Goal: Task Accomplishment & Management: Manage account settings

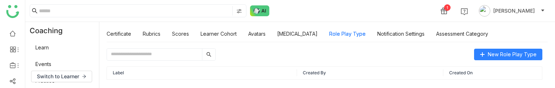
click at [545, 88] on div "New Role Play Type Label Created By Created On Competitive Intel system A role-…" at bounding box center [326, 64] width 455 height 47
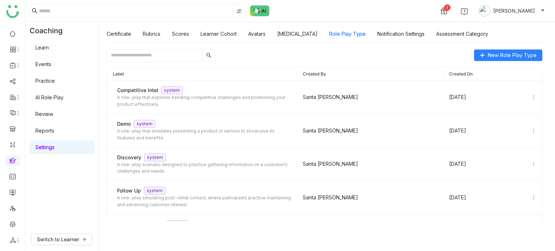
click at [342, 54] on div "New Role Play Type" at bounding box center [325, 55] width 436 height 12
click at [13, 88] on link at bounding box center [12, 160] width 7 height 6
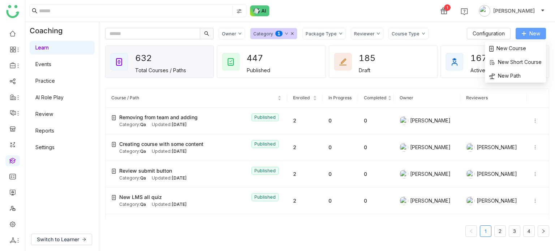
click at [532, 33] on span "New" at bounding box center [534, 34] width 11 height 8
drag, startPoint x: 532, startPoint y: 33, endPoint x: 525, endPoint y: 50, distance: 18.5
click at [531, 36] on span "New" at bounding box center [534, 34] width 11 height 8
click at [525, 52] on span "New Course" at bounding box center [507, 48] width 37 height 8
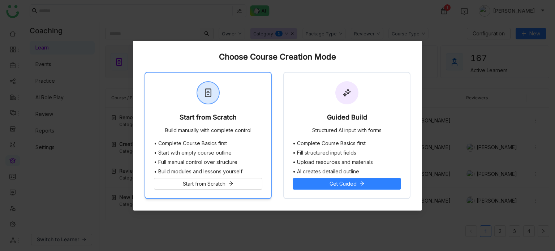
click at [207, 88] on div "Start from Scratch" at bounding box center [207, 119] width 57 height 10
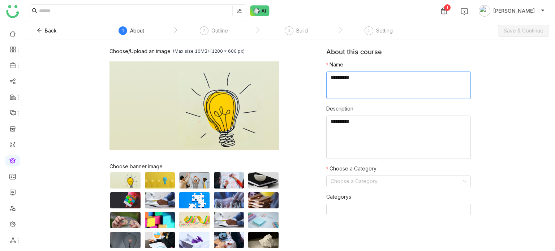
click at [384, 78] on textarea at bounding box center [398, 85] width 144 height 27
type textarea "**********"
type textarea "*****"
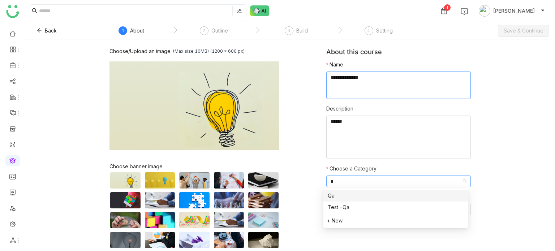
type input "**"
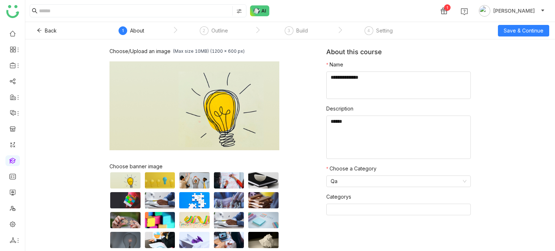
click at [527, 44] on div "Choose/Upload an image (Max size 10MB) (1200 x 600 px) Browse Image Choose bann…" at bounding box center [289, 145] width 529 height 212
click at [534, 30] on span "Save & Continue" at bounding box center [523, 31] width 40 height 8
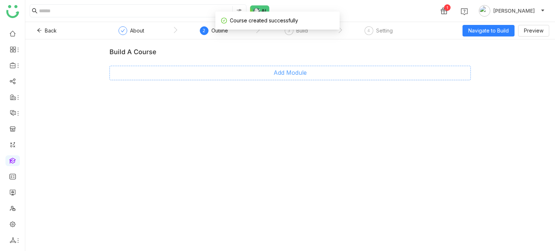
click at [299, 78] on button "Add Module" at bounding box center [289, 73] width 361 height 14
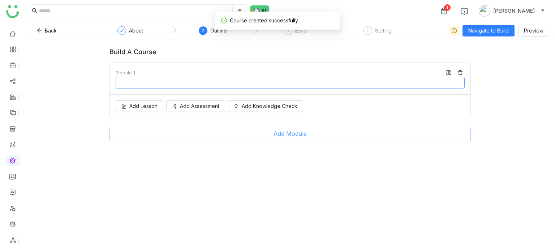
type input "********"
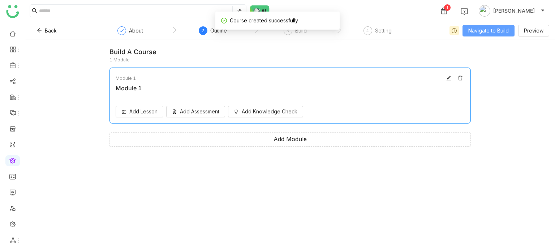
click at [473, 30] on span "Navigate to Build" at bounding box center [488, 31] width 40 height 8
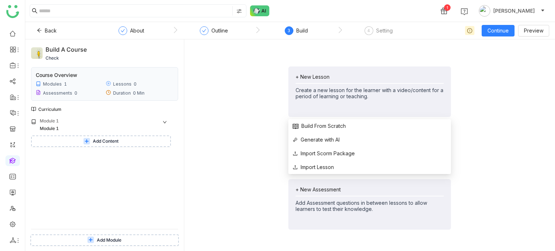
click at [338, 74] on div "+ New Lesson" at bounding box center [369, 77] width 148 height 6
click at [334, 88] on li "Generate with AI" at bounding box center [369, 140] width 163 height 14
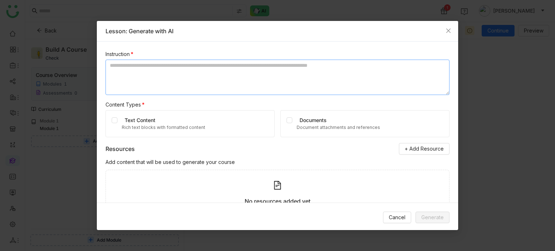
click at [169, 76] on textarea at bounding box center [277, 77] width 344 height 35
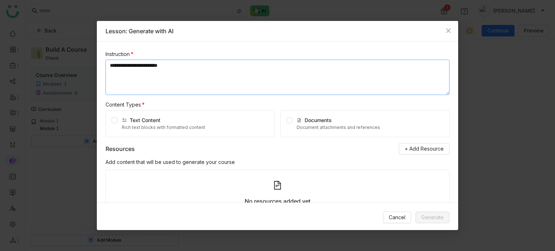
scroll to position [40, 0]
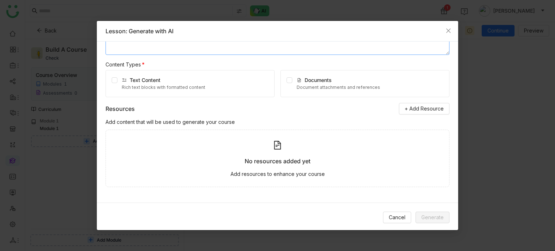
type textarea "**********"
click at [107, 79] on div "Text Content Rich text blocks with formatted content" at bounding box center [189, 83] width 169 height 27
click at [119, 81] on div "Text Content Rich text blocks with formatted content" at bounding box center [189, 83] width 169 height 27
click at [118, 81] on div "Text Content Rich text blocks with formatted content" at bounding box center [189, 83] width 169 height 27
click at [428, 88] on span "Generate" at bounding box center [432, 217] width 22 height 8
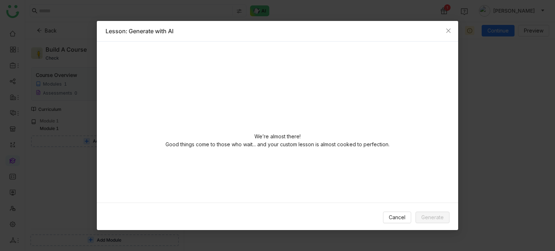
scroll to position [0, 0]
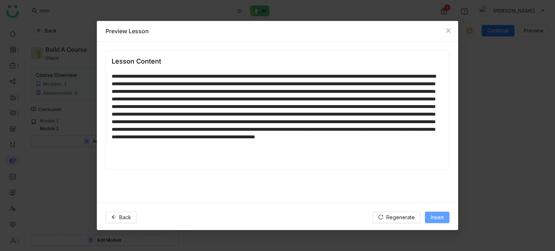
click at [438, 88] on span "Insert" at bounding box center [436, 217] width 13 height 8
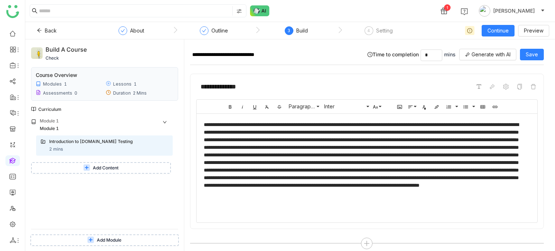
click at [126, 88] on button "Add Content" at bounding box center [101, 168] width 140 height 12
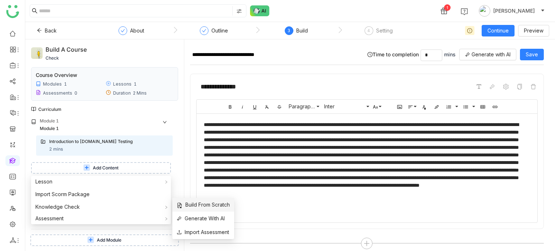
click at [206, 88] on span "Build From Scratch" at bounding box center [203, 205] width 53 height 8
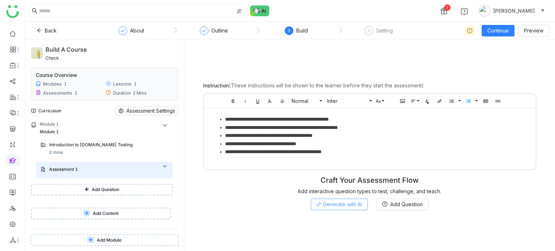
click at [359, 88] on span "Generate with AI" at bounding box center [342, 204] width 39 height 8
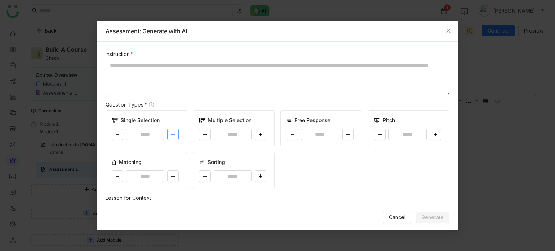
click at [173, 88] on button at bounding box center [173, 135] width 12 height 12
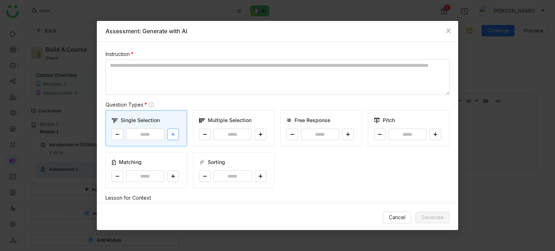
click at [173, 88] on icon at bounding box center [173, 134] width 4 height 4
type input "*"
click at [348, 88] on button at bounding box center [348, 135] width 12 height 12
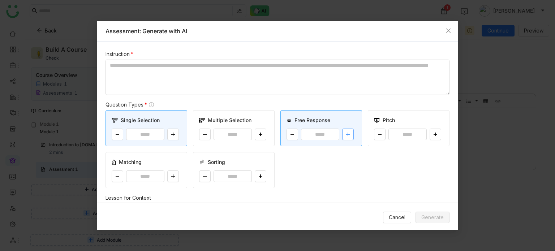
click at [348, 88] on button at bounding box center [348, 135] width 12 height 12
click at [286, 88] on button at bounding box center [292, 135] width 12 height 12
type input "*"
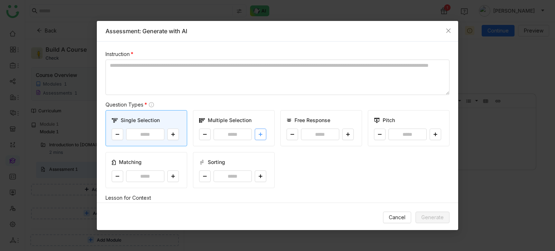
click at [255, 88] on button at bounding box center [261, 135] width 12 height 12
type input "*"
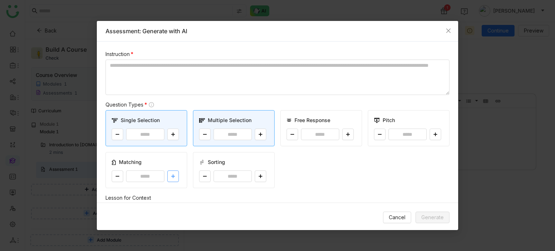
click at [171, 88] on icon at bounding box center [173, 176] width 4 height 4
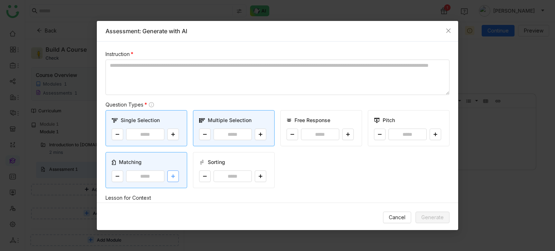
click at [171, 88] on icon at bounding box center [173, 176] width 4 height 4
type input "*"
click at [260, 88] on icon at bounding box center [260, 176] width 4 height 4
type input "*"
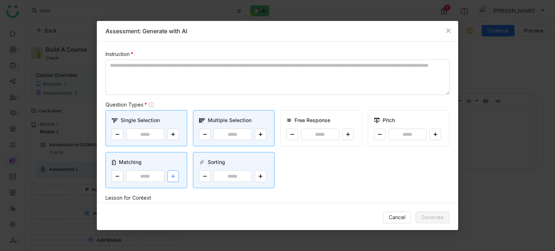
click at [175, 88] on button at bounding box center [173, 176] width 12 height 12
click at [117, 88] on button at bounding box center [118, 176] width 12 height 12
click at [119, 88] on button at bounding box center [118, 176] width 12 height 12
type input "*"
click at [317, 81] on textarea at bounding box center [277, 77] width 344 height 35
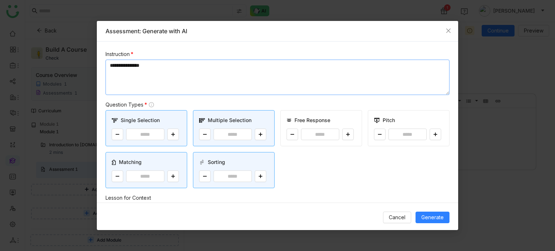
scroll to position [117, 0]
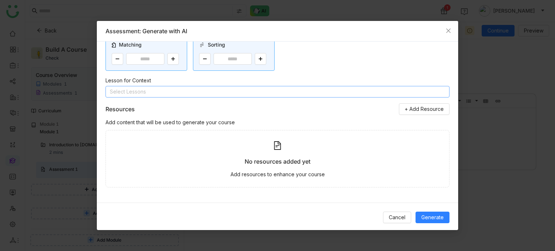
type textarea "**********"
click at [165, 88] on nz-select-top-control "Select Lessons" at bounding box center [277, 92] width 344 height 12
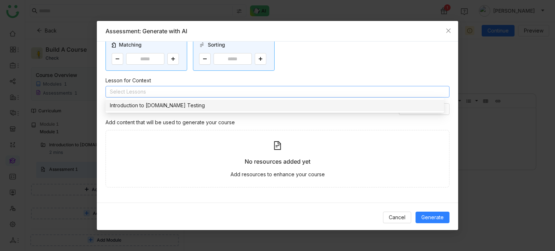
click at [161, 88] on div "Introduction to [DOMAIN_NAME] Testing" at bounding box center [275, 105] width 330 height 8
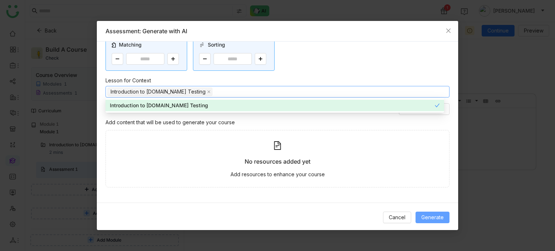
click at [445, 88] on button "Generate" at bounding box center [432, 218] width 34 height 12
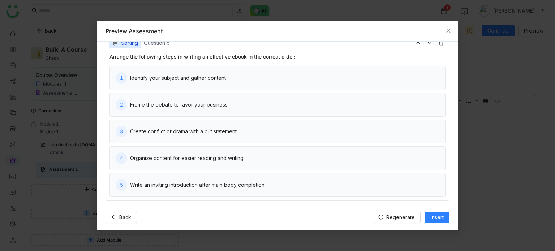
scroll to position [570, 0]
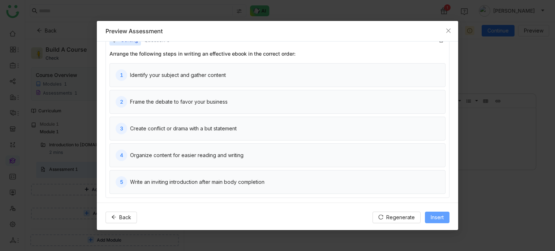
click at [433, 88] on span "Insert" at bounding box center [436, 217] width 13 height 8
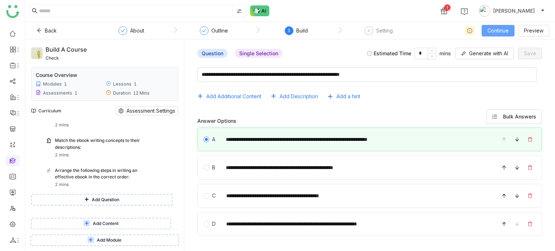
click at [505, 31] on span "Continue" at bounding box center [497, 31] width 21 height 8
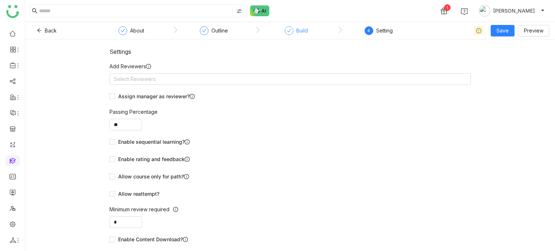
click at [290, 36] on div "Build" at bounding box center [296, 32] width 23 height 13
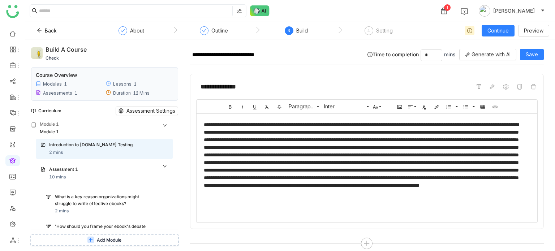
scroll to position [7, 0]
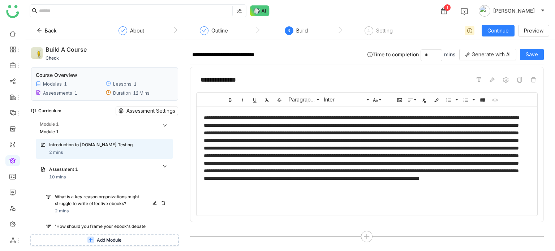
click at [113, 88] on div "What is a key reason organizations might struggle to write effective ebooks?" at bounding box center [105, 201] width 100 height 14
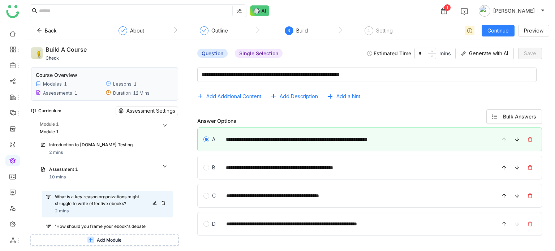
scroll to position [152, 0]
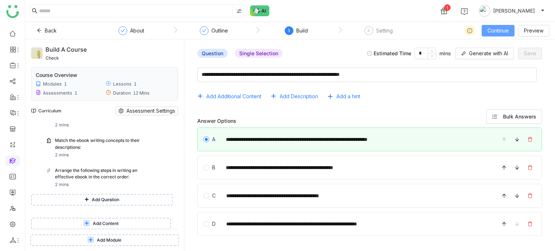
click at [510, 27] on button "Continue" at bounding box center [497, 31] width 33 height 12
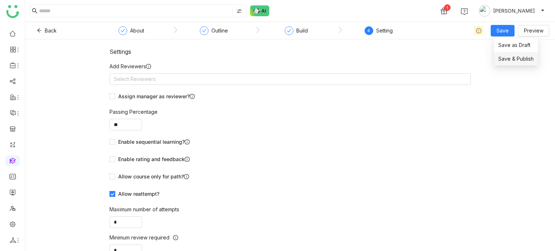
click at [501, 56] on span "Save & Publish" at bounding box center [515, 59] width 35 height 8
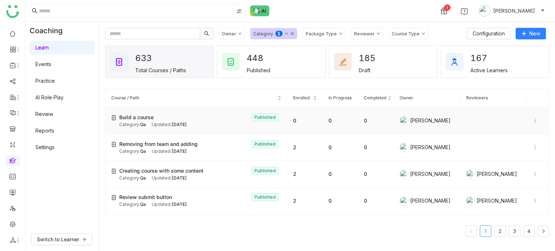
click at [532, 88] on icon at bounding box center [534, 120] width 5 height 5
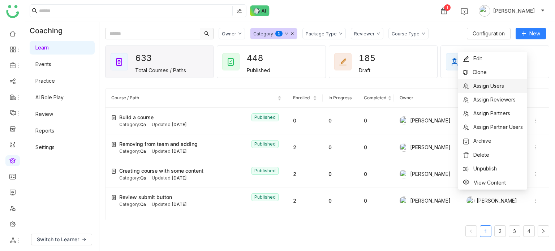
click at [498, 86] on span "Assign Users" at bounding box center [488, 86] width 31 height 6
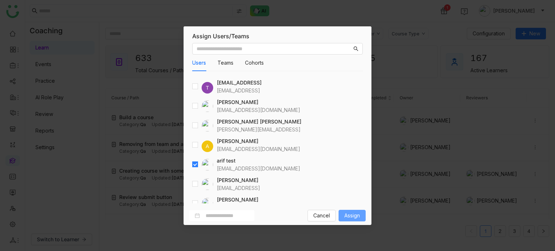
click at [346, 88] on span "Assign" at bounding box center [352, 216] width 16 height 8
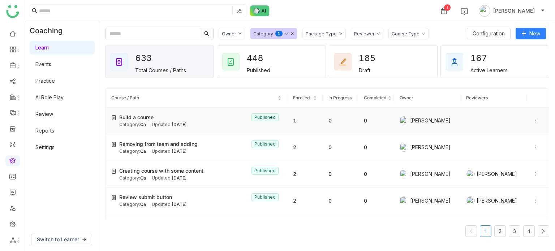
click at [532, 88] on icon at bounding box center [534, 120] width 5 height 5
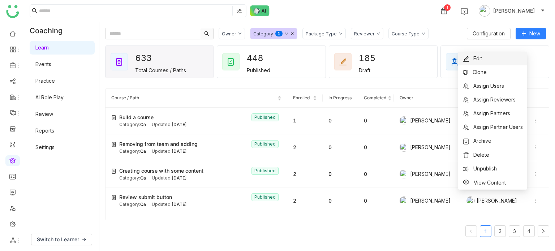
click at [499, 55] on li "Edit" at bounding box center [492, 59] width 69 height 14
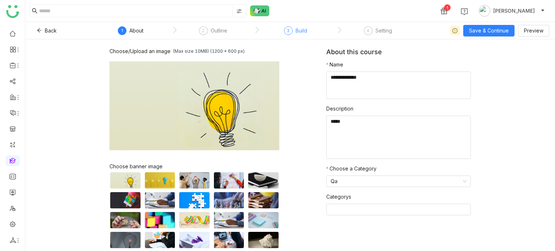
click at [300, 31] on div "Build" at bounding box center [301, 30] width 12 height 9
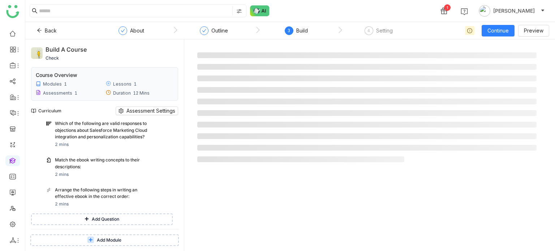
scroll to position [152, 0]
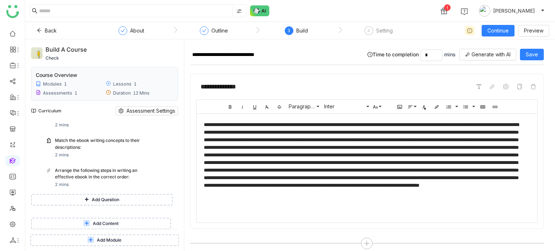
click at [112, 88] on span "Add Question" at bounding box center [105, 199] width 27 height 7
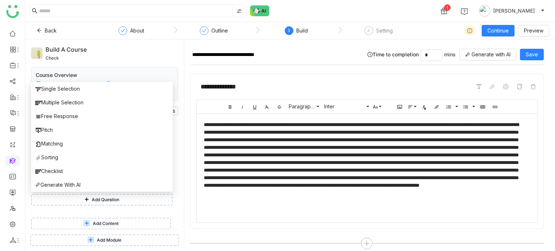
click at [112, 88] on span "Add Content" at bounding box center [106, 223] width 26 height 7
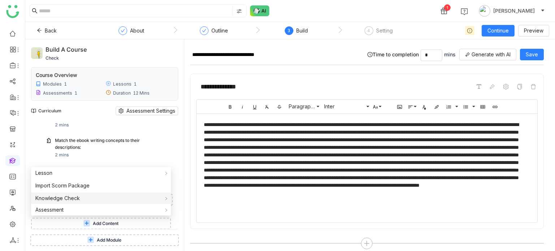
click at [98, 88] on div "Knowledge Check" at bounding box center [101, 198] width 140 height 12
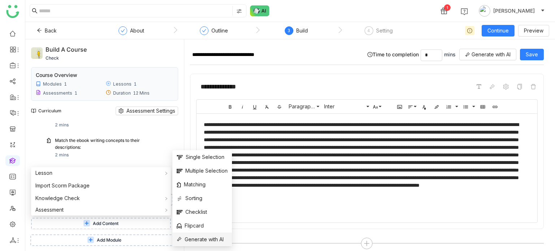
click at [199, 88] on span "Generate with AI" at bounding box center [200, 239] width 47 height 8
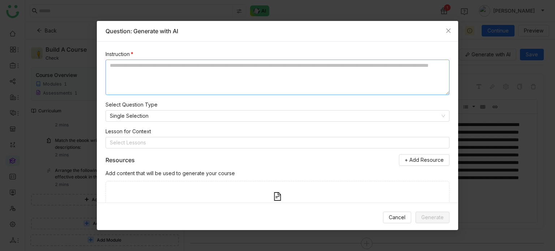
click at [209, 76] on textarea at bounding box center [277, 77] width 344 height 35
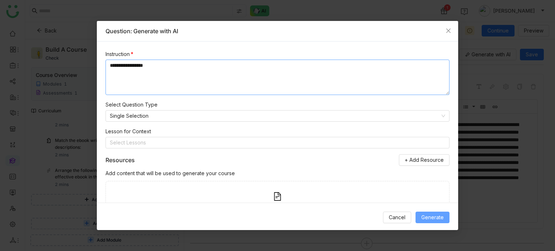
type textarea "**********"
click at [423, 88] on span "Generate" at bounding box center [432, 217] width 22 height 8
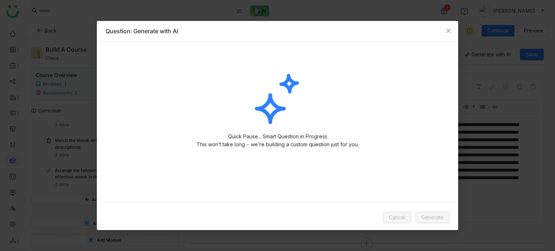
click at [277, 88] on img at bounding box center [277, 100] width 72 height 64
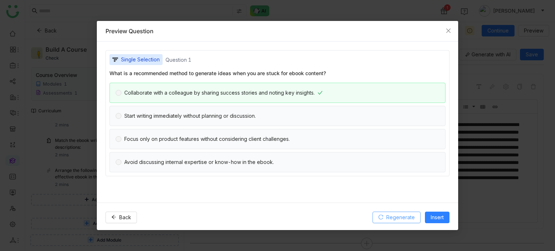
click at [405, 88] on span "Regenerate" at bounding box center [400, 217] width 29 height 8
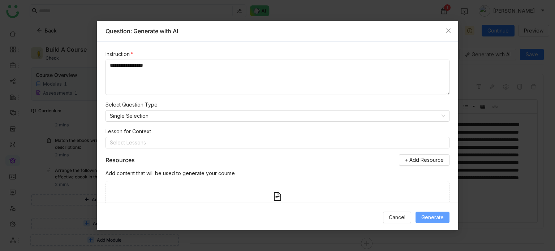
click at [430, 88] on span "Generate" at bounding box center [432, 217] width 22 height 8
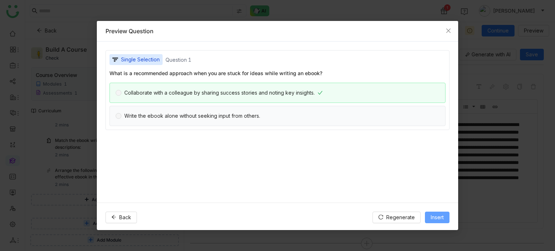
click at [433, 88] on span "Insert" at bounding box center [436, 217] width 13 height 8
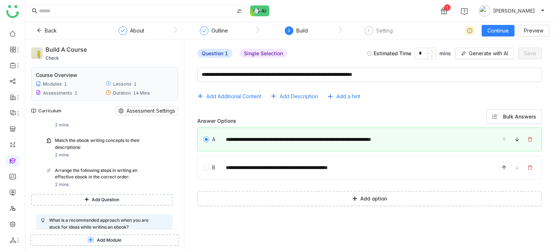
scroll to position [182, 0]
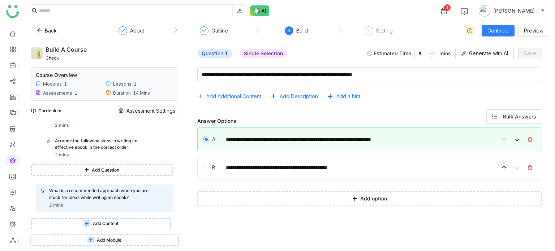
click at [106, 88] on span "Add Content" at bounding box center [106, 223] width 26 height 7
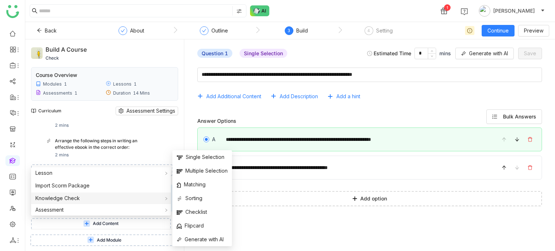
click at [102, 88] on div "Knowledge Check" at bounding box center [101, 198] width 140 height 12
click at [210, 88] on span "Generate with AI" at bounding box center [200, 239] width 47 height 8
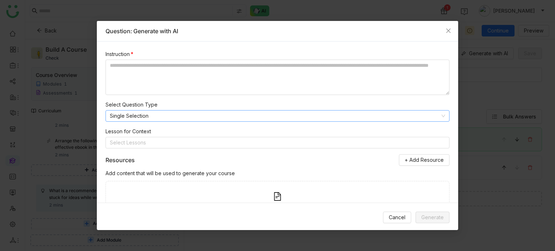
click at [166, 88] on nz-select-item "Single Selection" at bounding box center [277, 116] width 335 height 11
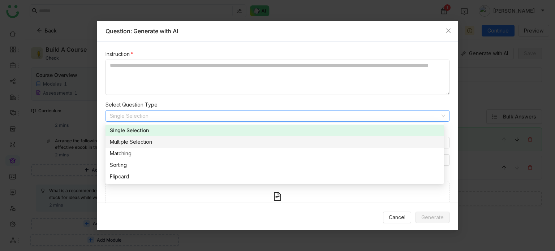
click at [159, 88] on div "Multiple Selection" at bounding box center [275, 142] width 330 height 8
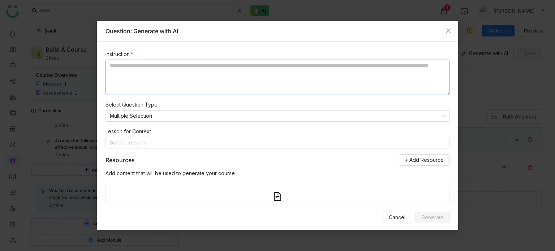
click at [185, 74] on textarea at bounding box center [277, 77] width 344 height 35
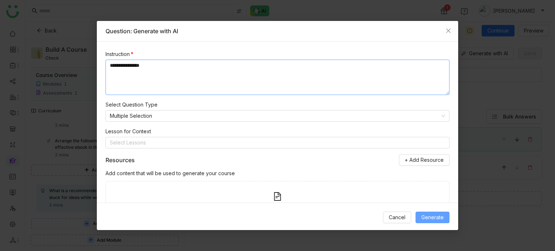
type textarea "**********"
click at [435, 88] on span "Generate" at bounding box center [432, 217] width 22 height 8
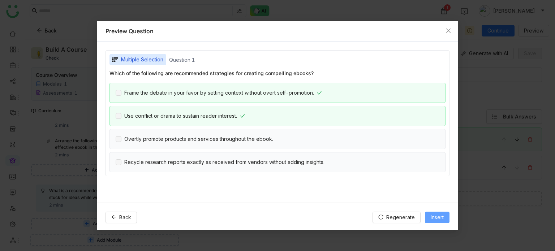
click at [439, 88] on button "Insert" at bounding box center [437, 218] width 25 height 12
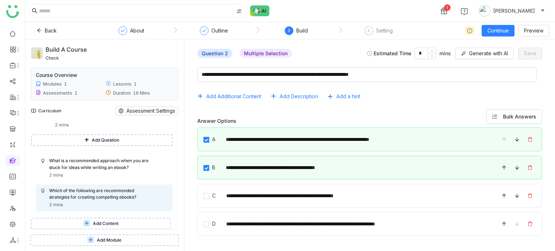
scroll to position [212, 0]
click at [132, 88] on div "Add Module" at bounding box center [104, 240] width 159 height 22
click at [132, 88] on button "Add Content" at bounding box center [101, 224] width 140 height 12
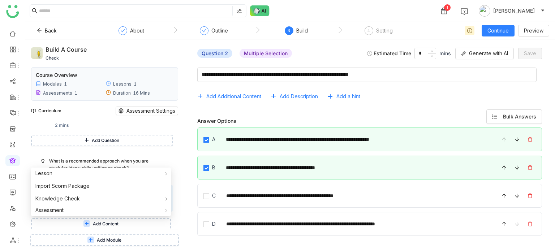
click at [393, 88] on div "**********" at bounding box center [369, 166] width 359 height 208
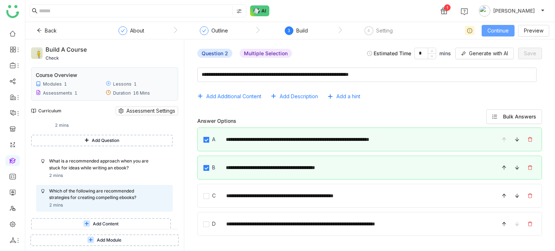
click at [509, 30] on span "Continue" at bounding box center [497, 31] width 21 height 8
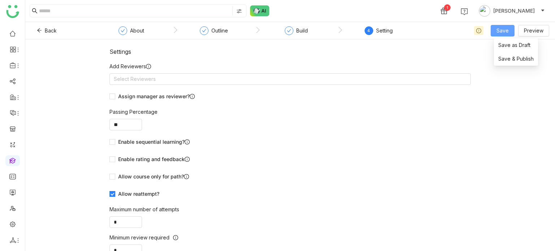
click at [509, 30] on span "Save" at bounding box center [502, 31] width 12 height 8
click at [514, 61] on span "Save & Publish" at bounding box center [515, 59] width 35 height 8
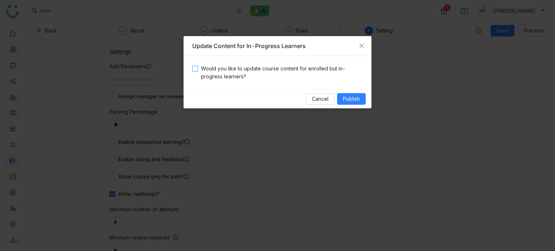
click at [290, 66] on span "Would you like to update course content for enrolled but in-progress learners?" at bounding box center [280, 73] width 165 height 16
click at [352, 88] on span "Publish" at bounding box center [351, 99] width 17 height 8
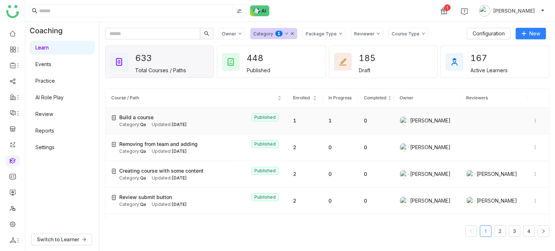
click at [535, 88] on icon at bounding box center [535, 121] width 1 height 4
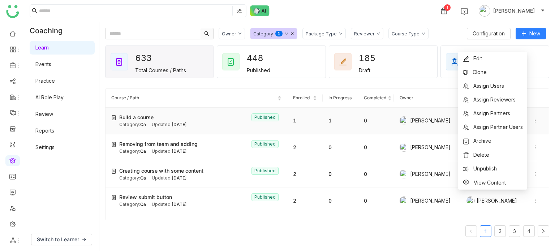
click at [202, 88] on div "Build a course Published" at bounding box center [200, 117] width 162 height 8
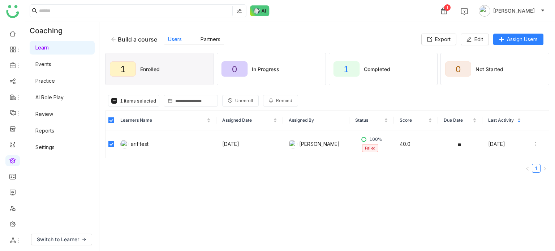
click at [244, 88] on span "Unenroll" at bounding box center [244, 101] width 18 height 7
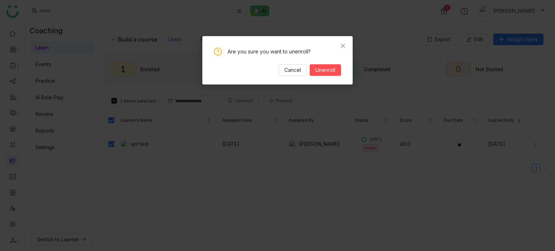
click at [342, 73] on div "Are you sure you want to unenroll? Cancel Unenroll" at bounding box center [277, 60] width 150 height 48
click at [334, 73] on span "Unenroll" at bounding box center [325, 70] width 20 height 8
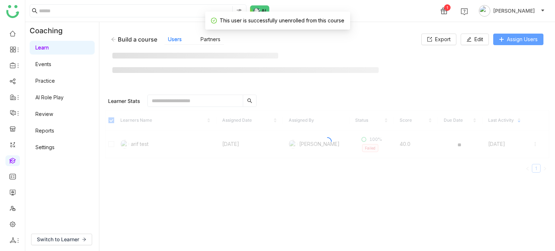
click at [529, 35] on span "Assign Users" at bounding box center [522, 39] width 31 height 8
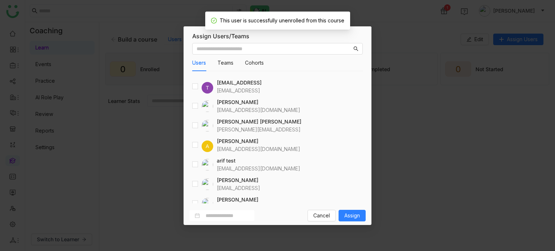
click at [198, 88] on div at bounding box center [202, 165] width 21 height 12
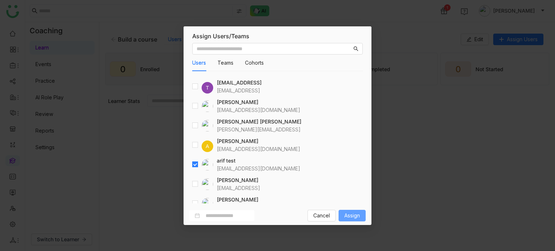
click at [352, 88] on span "Assign" at bounding box center [352, 216] width 16 height 8
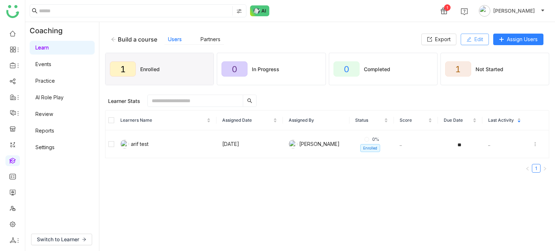
click at [476, 40] on span "Edit" at bounding box center [478, 39] width 9 height 8
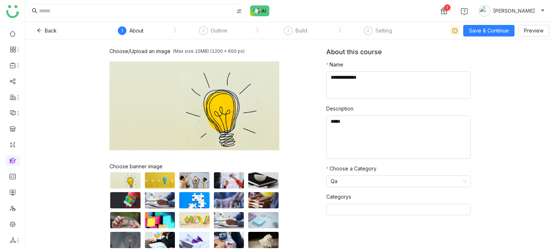
drag, startPoint x: 351, startPoint y: 36, endPoint x: 386, endPoint y: 25, distance: 36.4
click at [352, 36] on nz-step "4 Setting" at bounding box center [378, 32] width 82 height 13
click at [387, 26] on nz-steps "1 About 2 Outline 3 Build 4 Setting" at bounding box center [256, 30] width 325 height 17
click at [384, 33] on div "Setting" at bounding box center [383, 30] width 17 height 9
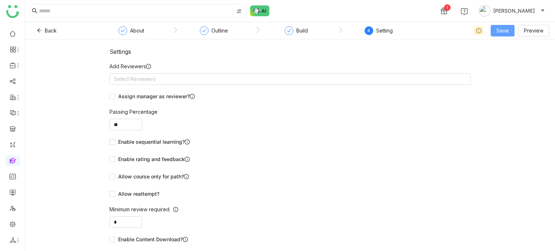
click at [507, 30] on span "Save" at bounding box center [502, 31] width 12 height 8
click at [508, 57] on span "Save & Publish" at bounding box center [513, 59] width 35 height 8
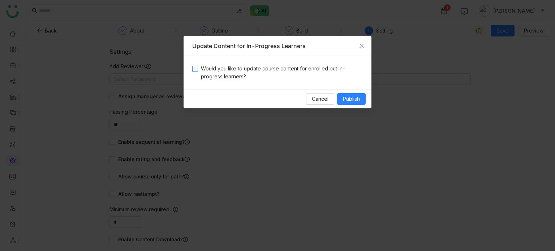
click at [220, 73] on span "Would you like to update course content for enrolled but in-progress learners?" at bounding box center [280, 73] width 165 height 16
click at [354, 88] on span "Publish" at bounding box center [351, 99] width 17 height 8
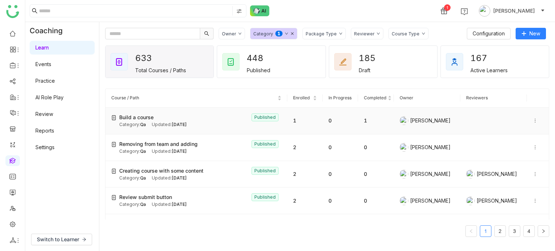
click at [532, 88] on icon at bounding box center [534, 120] width 5 height 5
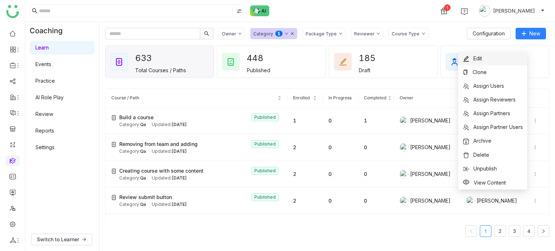
click at [496, 55] on li "Edit" at bounding box center [492, 59] width 69 height 14
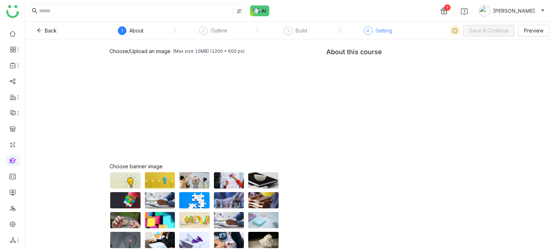
click at [378, 31] on div "Setting" at bounding box center [383, 30] width 17 height 9
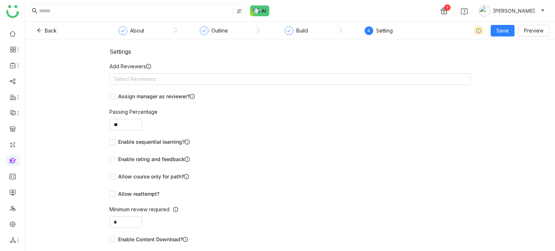
scroll to position [17, 0]
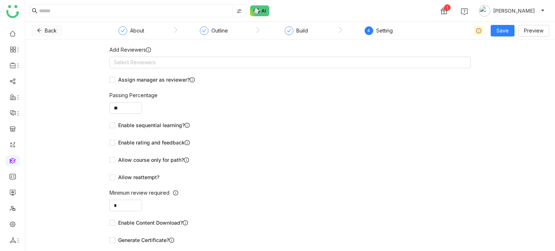
click at [45, 30] on span "Back" at bounding box center [51, 31] width 12 height 8
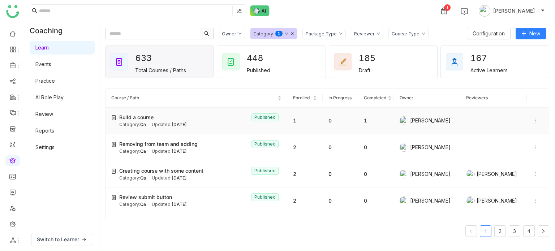
click at [208, 88] on div "Build a course Published" at bounding box center [200, 117] width 162 height 8
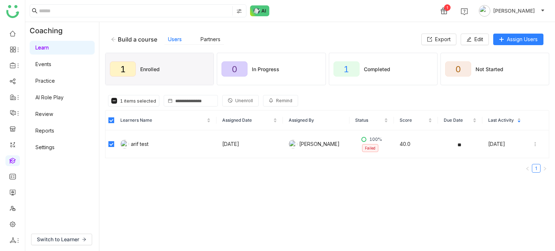
click at [247, 88] on button "Unenroll" at bounding box center [240, 101] width 36 height 12
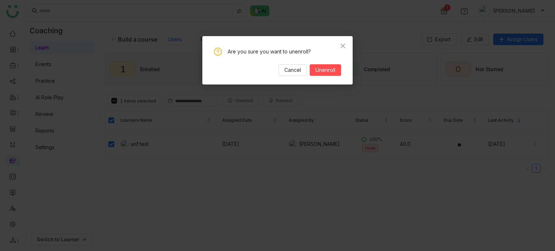
click at [330, 79] on div "Are you sure you want to unenroll? Cancel Unenroll" at bounding box center [277, 60] width 150 height 48
click at [334, 70] on span "Unenroll" at bounding box center [325, 70] width 20 height 8
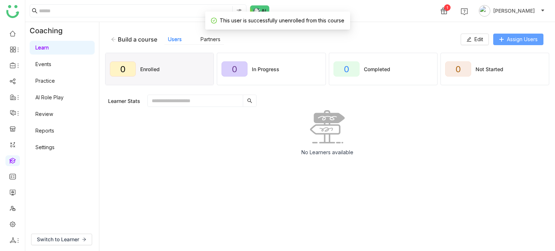
click at [537, 39] on button "Assign Users" at bounding box center [518, 40] width 50 height 12
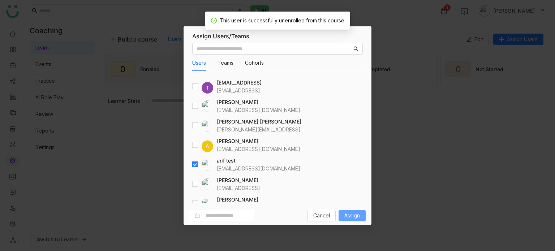
click at [355, 88] on span "Assign" at bounding box center [352, 216] width 16 height 8
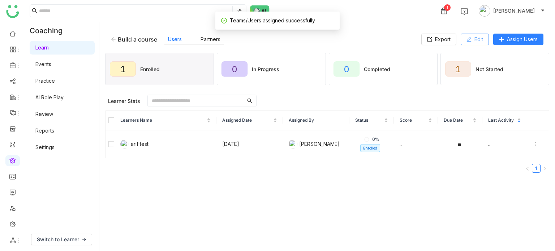
click at [476, 38] on span "Edit" at bounding box center [478, 39] width 9 height 8
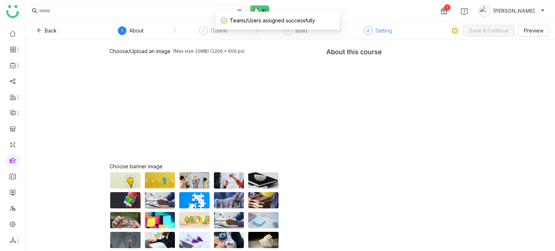
click at [370, 29] on div "4" at bounding box center [368, 30] width 9 height 9
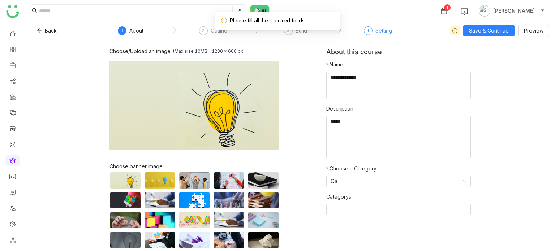
click at [367, 35] on div "4 Setting" at bounding box center [378, 32] width 28 height 13
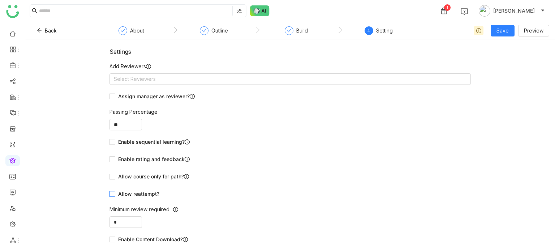
click at [136, 88] on span "Allow reattempt?" at bounding box center [138, 194] width 47 height 8
click at [128, 88] on input "*" at bounding box center [126, 222] width 32 height 11
type input "*"
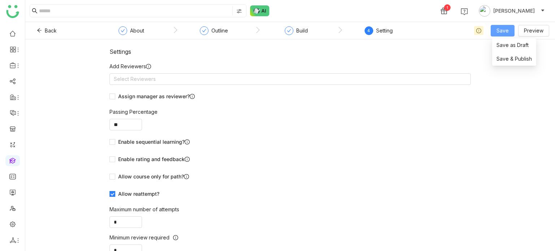
click at [504, 30] on span "Save" at bounding box center [502, 31] width 12 height 8
click at [508, 65] on li "Save & Publish" at bounding box center [514, 59] width 44 height 14
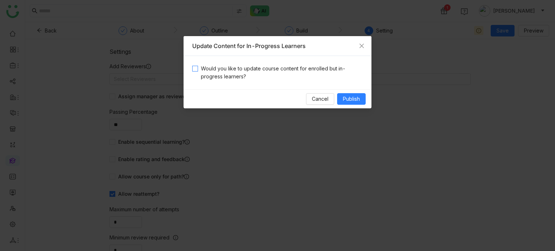
click at [296, 68] on span "Would you like to update course content for enrolled but in-progress learners?" at bounding box center [280, 73] width 165 height 16
click at [351, 88] on span "Publish" at bounding box center [351, 99] width 17 height 8
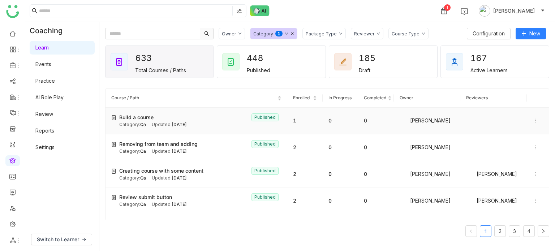
click at [403, 88] on td "[PERSON_NAME]" at bounding box center [427, 121] width 66 height 27
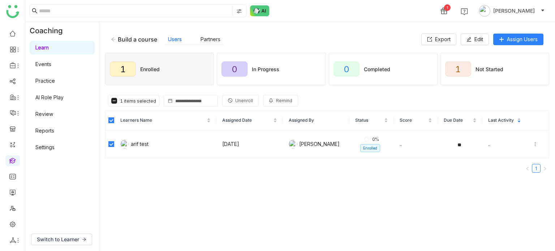
click at [235, 88] on span "Unenroll" at bounding box center [244, 101] width 18 height 7
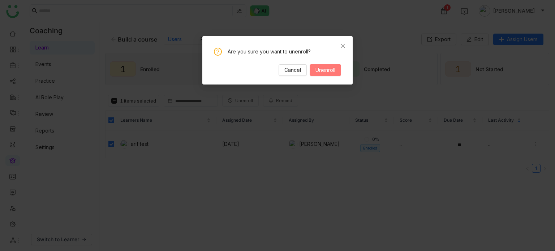
click at [321, 66] on span "Unenroll" at bounding box center [325, 70] width 20 height 8
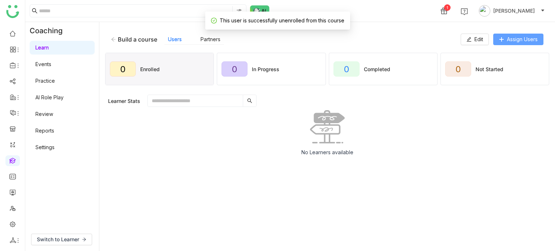
click at [511, 44] on button "Assign Users" at bounding box center [518, 40] width 50 height 12
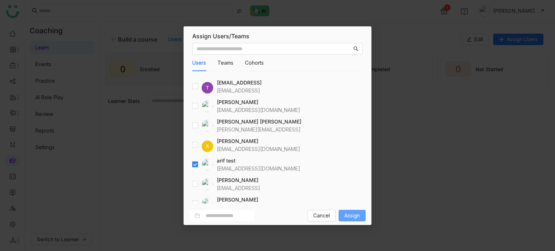
click at [363, 88] on button "Assign" at bounding box center [351, 216] width 27 height 12
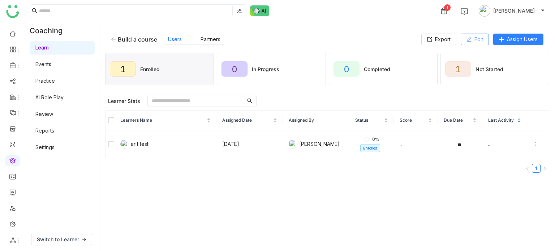
click at [477, 40] on span "Edit" at bounding box center [478, 39] width 9 height 8
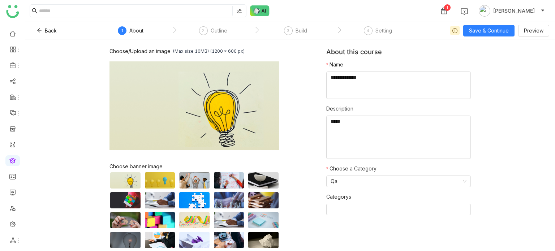
click at [371, 23] on nz-steps "1 About 2 Outline 3 Build 4 Setting" at bounding box center [256, 30] width 325 height 17
click at [371, 29] on div "4" at bounding box center [368, 30] width 9 height 9
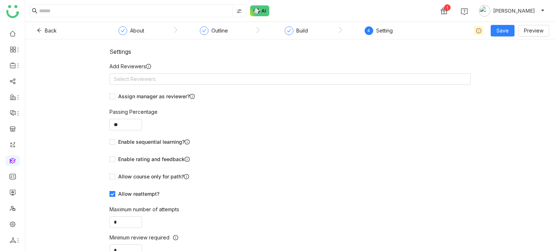
click at [119, 88] on span "Allow reattempt?" at bounding box center [138, 194] width 47 height 8
click at [506, 35] on button "Save" at bounding box center [502, 31] width 24 height 12
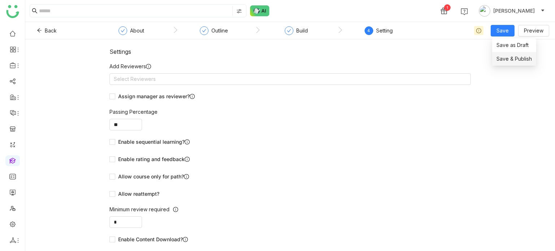
click at [503, 60] on span "Save & Publish" at bounding box center [513, 59] width 35 height 8
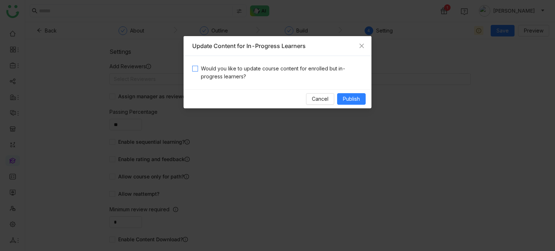
click at [254, 77] on span "Would you like to update course content for enrolled but in-progress learners?" at bounding box center [280, 73] width 165 height 16
click at [360, 88] on button "Publish" at bounding box center [351, 99] width 29 height 12
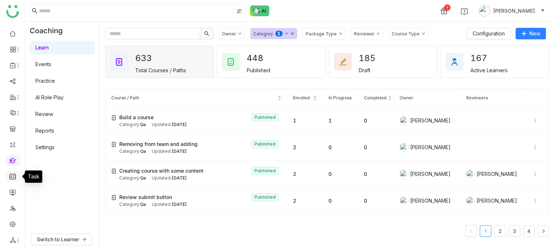
click at [16, 88] on link at bounding box center [12, 176] width 7 height 6
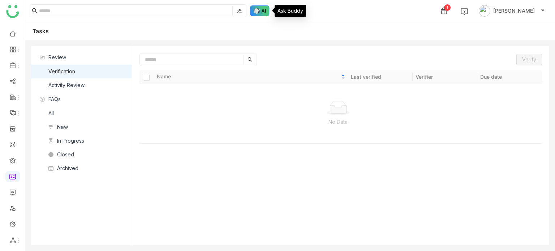
click at [257, 13] on img at bounding box center [260, 10] width 20 height 11
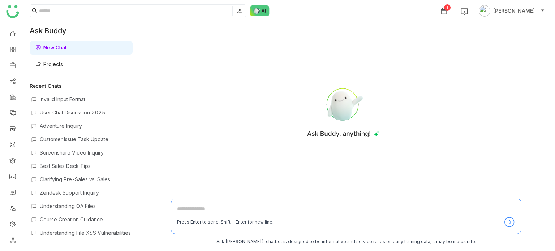
click at [217, 88] on textarea at bounding box center [346, 211] width 338 height 12
type textarea "**********"
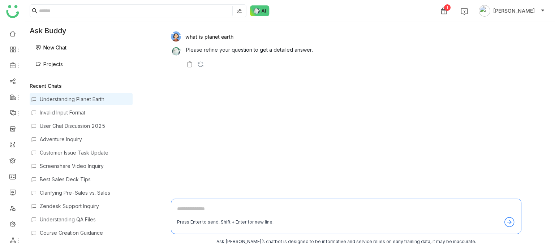
click at [204, 88] on textarea at bounding box center [346, 211] width 338 height 12
type textarea "*"
type textarea "**********"
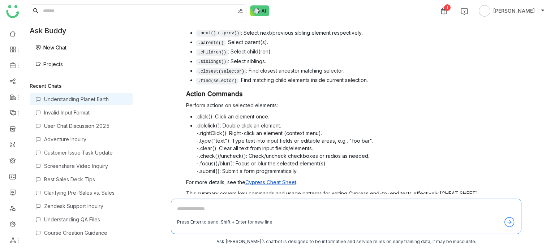
scroll to position [408, 0]
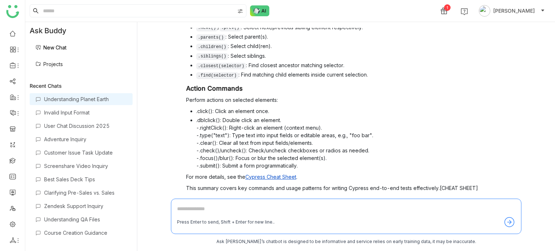
click at [478, 200] on span "Request Verification" at bounding box center [491, 203] width 48 height 6
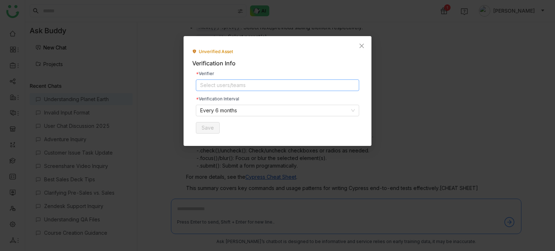
click at [227, 82] on nz-select-top-control "Select users/teams" at bounding box center [277, 85] width 163 height 12
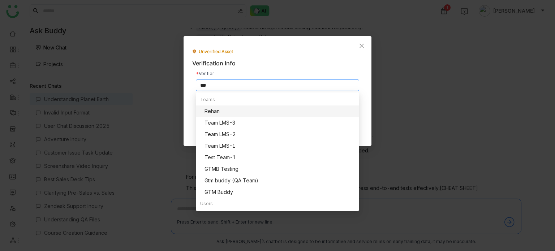
scroll to position [0, 0]
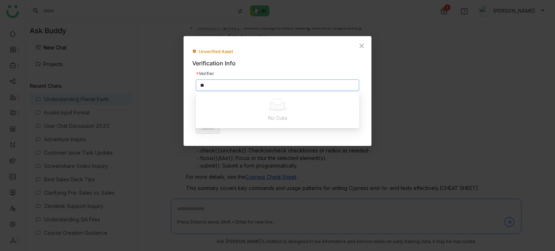
type input "*"
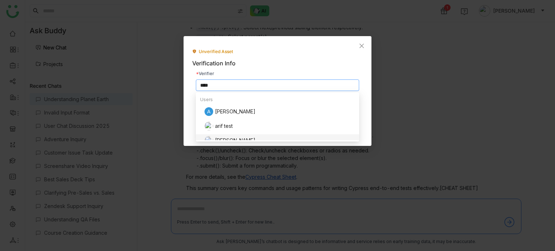
type input "****"
click at [229, 136] on div "[PERSON_NAME]" at bounding box center [279, 140] width 150 height 9
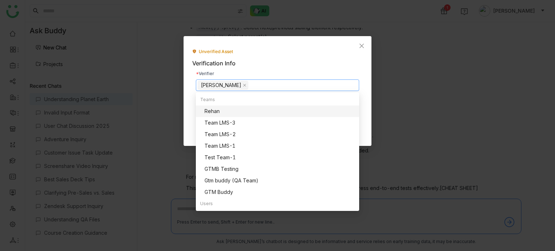
click at [330, 70] on div "Verifier [PERSON_NAME] Verification Interval Every 6 months Save" at bounding box center [277, 102] width 170 height 69
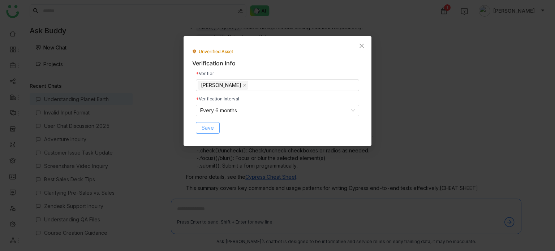
click at [209, 129] on span "Save" at bounding box center [208, 128] width 12 height 8
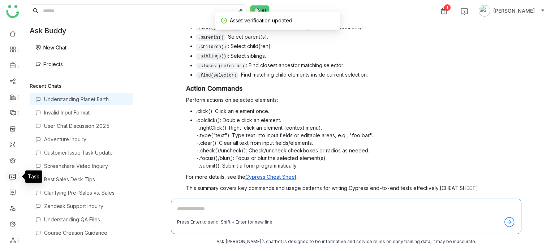
click at [16, 173] on link at bounding box center [12, 176] width 7 height 6
click at [14, 176] on link at bounding box center [12, 176] width 7 height 6
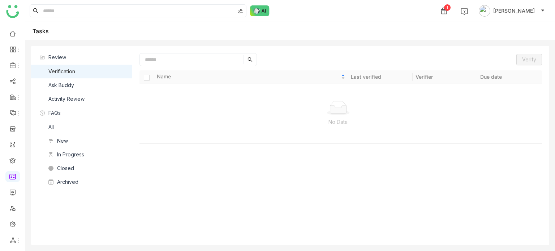
click at [95, 86] on nz-list-item "Ask Buddy" at bounding box center [81, 85] width 101 height 14
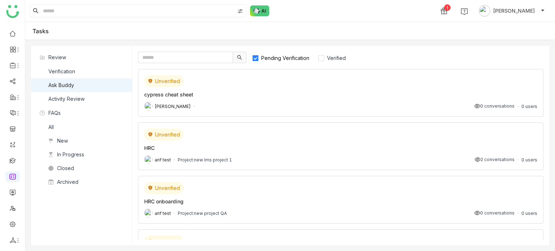
click at [301, 80] on div "Unverified" at bounding box center [340, 81] width 393 height 12
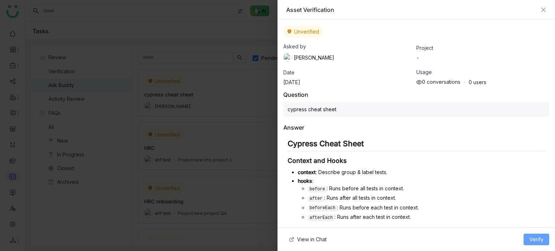
click at [536, 238] on span "Verify" at bounding box center [536, 239] width 14 height 8
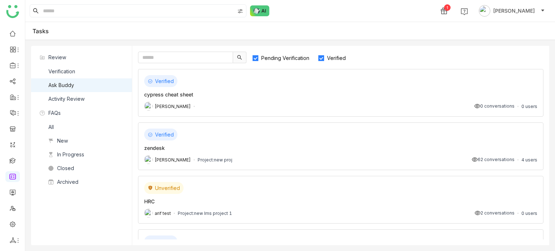
click at [272, 57] on span "Pending Verification" at bounding box center [285, 58] width 54 height 6
click at [204, 86] on div "Verified" at bounding box center [340, 81] width 393 height 12
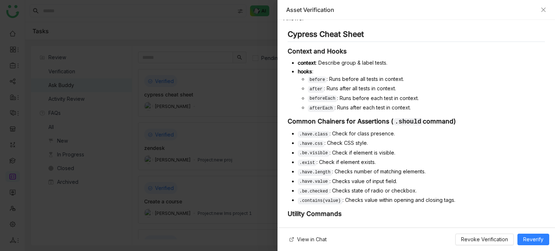
scroll to position [145, 0]
click at [490, 241] on span "Revoke Verification" at bounding box center [484, 239] width 47 height 8
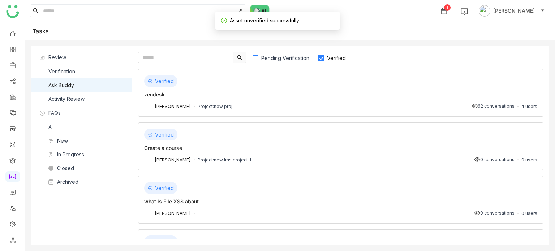
click at [285, 62] on label "Pending Verification" at bounding box center [284, 58] width 64 height 12
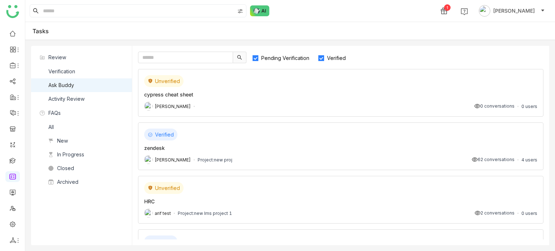
click at [242, 105] on div "[PERSON_NAME] 0 conversations 0 users" at bounding box center [340, 106] width 393 height 9
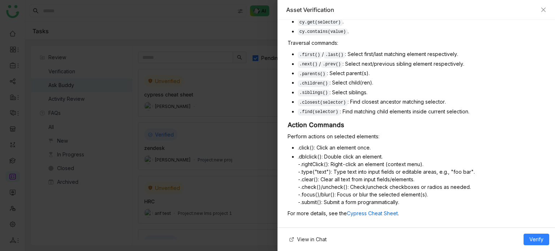
scroll to position [426, 0]
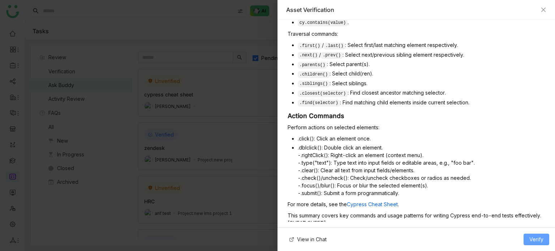
click at [535, 241] on span "Verify" at bounding box center [536, 239] width 14 height 8
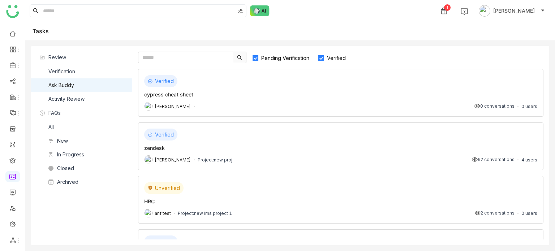
click at [284, 60] on span "Pending Verification" at bounding box center [285, 58] width 54 height 6
click at [256, 85] on div "Verified" at bounding box center [340, 81] width 393 height 12
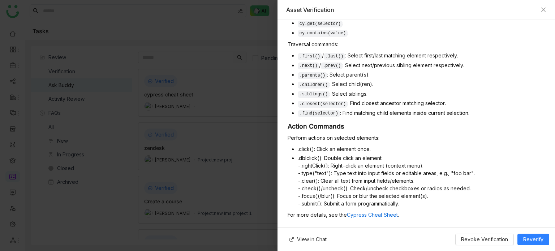
scroll to position [461, 0]
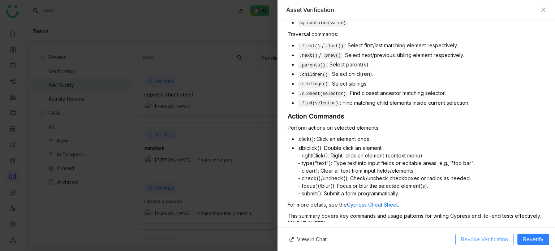
click at [473, 242] on span "Revoke Verification" at bounding box center [484, 239] width 47 height 8
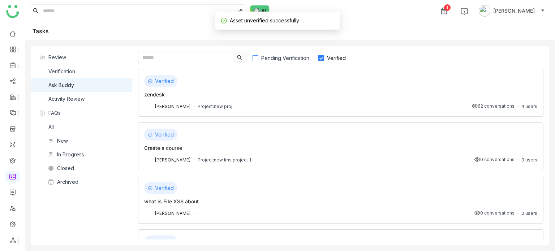
click at [281, 60] on span "Pending Verification" at bounding box center [285, 58] width 54 height 6
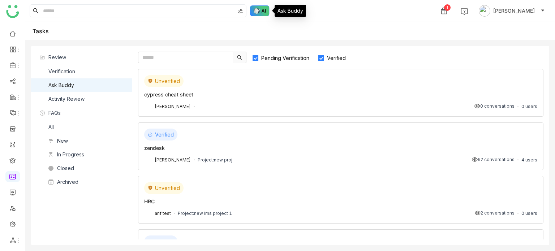
click at [257, 10] on img at bounding box center [260, 10] width 20 height 11
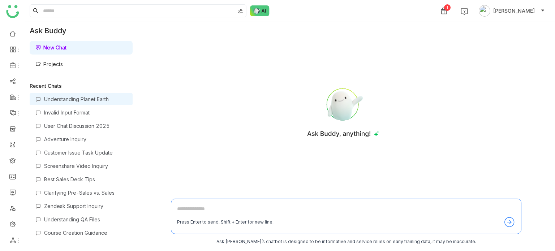
click at [84, 100] on div "Understanding Planet Earth" at bounding box center [85, 99] width 83 height 6
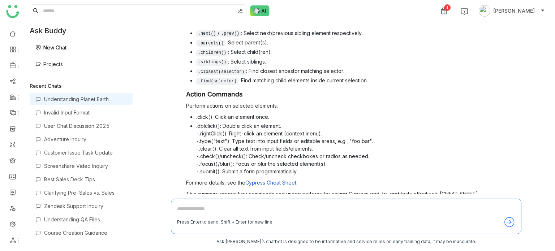
scroll to position [408, 0]
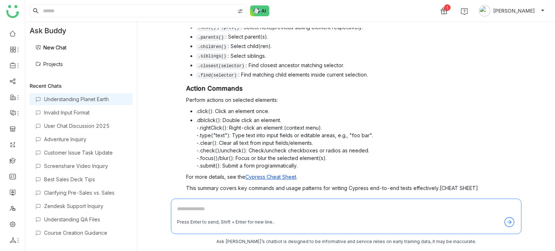
click at [440, 191] on div "what is planet earth Please refine your question to get a detailed answer. Veri…" at bounding box center [346, 111] width 350 height 166
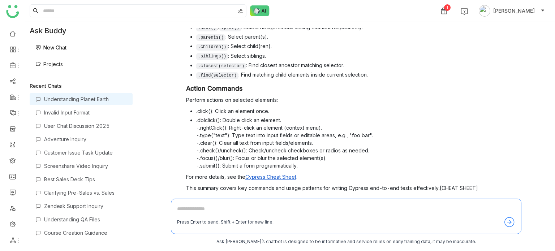
click at [441, 200] on span "Verify" at bounding box center [447, 203] width 14 height 6
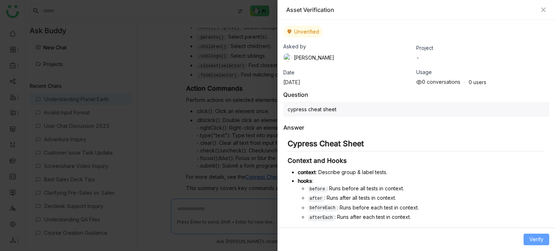
click at [532, 238] on span "Verify" at bounding box center [536, 239] width 14 height 8
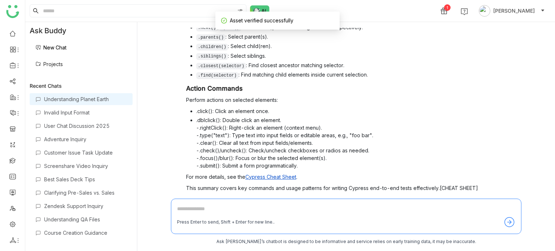
click at [441, 200] on span "Verify" at bounding box center [447, 203] width 14 height 6
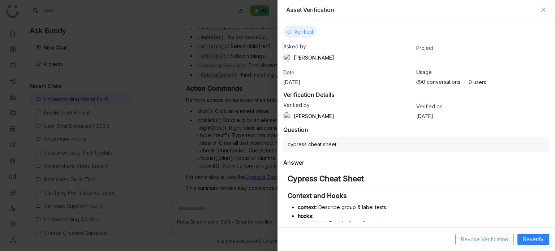
click at [484, 242] on span "Revoke Verification" at bounding box center [484, 239] width 47 height 8
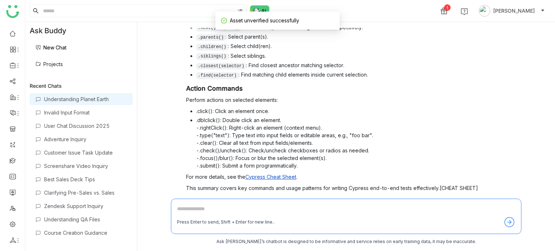
click at [440, 200] on span "Verify" at bounding box center [447, 203] width 14 height 6
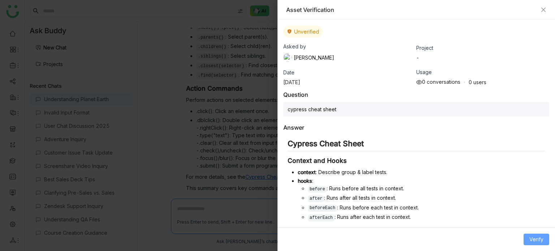
click at [527, 242] on button "Verify" at bounding box center [536, 240] width 26 height 12
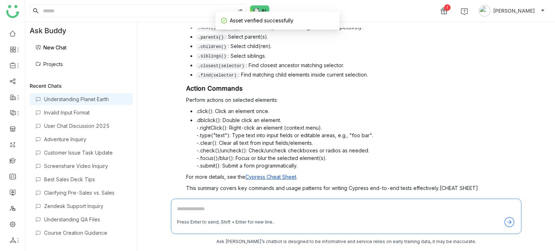
click at [443, 200] on span "Verify" at bounding box center [447, 203] width 14 height 6
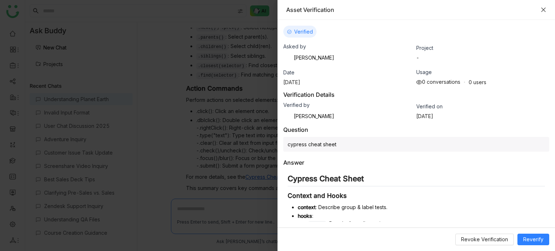
click at [544, 8] on icon "Close" at bounding box center [543, 10] width 6 height 6
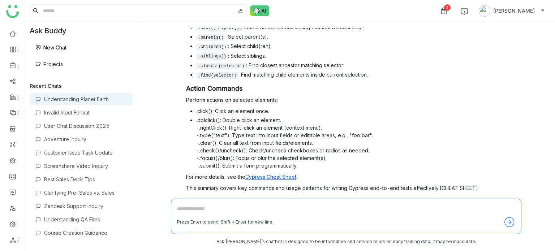
click at [475, 200] on span "Request Verification" at bounding box center [491, 203] width 48 height 6
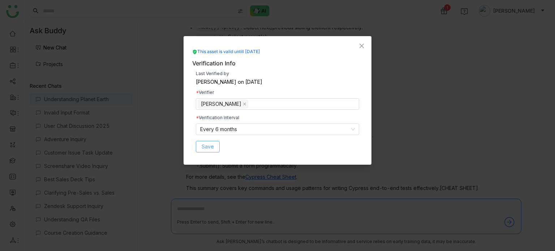
click at [204, 147] on span "Save" at bounding box center [208, 147] width 12 height 8
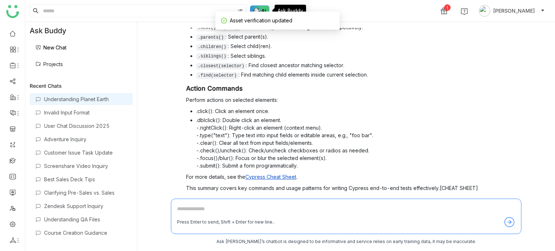
click at [262, 8] on img at bounding box center [260, 10] width 20 height 11
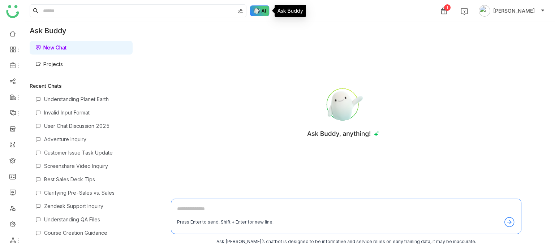
click at [261, 12] on img at bounding box center [260, 10] width 20 height 11
click at [16, 179] on link at bounding box center [12, 176] width 7 height 6
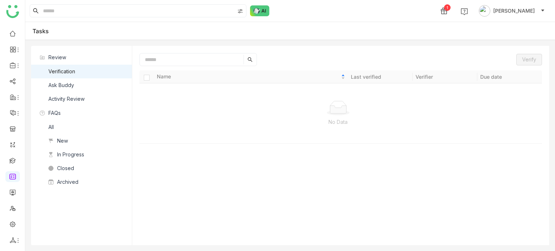
click at [102, 85] on nz-list-item "Ask Buddy" at bounding box center [81, 85] width 101 height 14
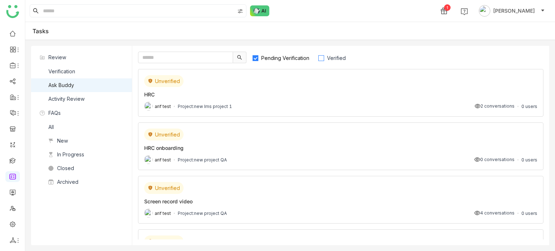
click at [342, 55] on span "Verified" at bounding box center [336, 58] width 25 height 6
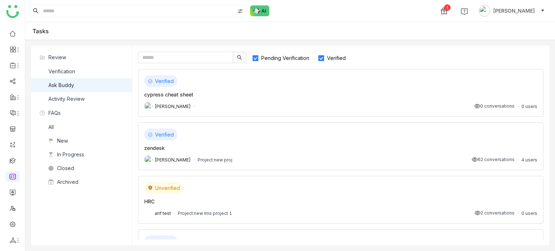
click at [269, 59] on span "Pending Verification" at bounding box center [285, 58] width 54 height 6
click at [275, 105] on div "[PERSON_NAME] 0 conversations 0 users" at bounding box center [340, 106] width 393 height 9
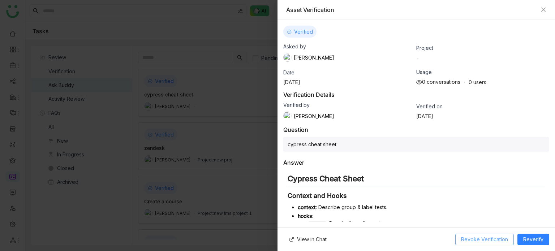
click at [502, 238] on span "Revoke Verification" at bounding box center [484, 239] width 47 height 8
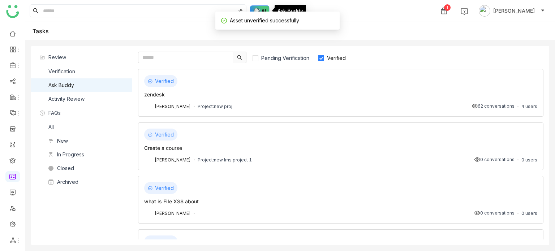
click at [259, 8] on img at bounding box center [260, 10] width 20 height 11
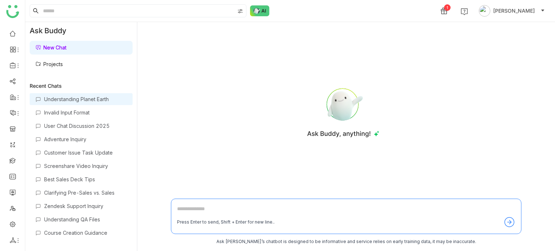
click at [65, 99] on div "Understanding Planet Earth" at bounding box center [85, 99] width 83 height 6
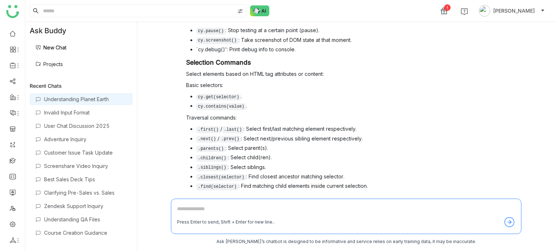
scroll to position [408, 0]
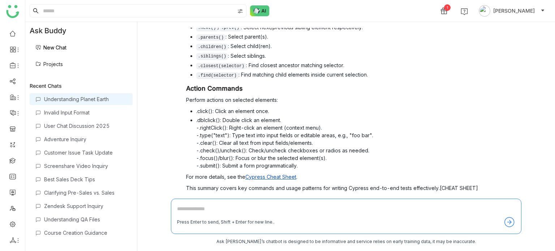
click at [480, 194] on div "what is planet earth Please refine your question to get a detailed answer. Veri…" at bounding box center [346, 111] width 350 height 166
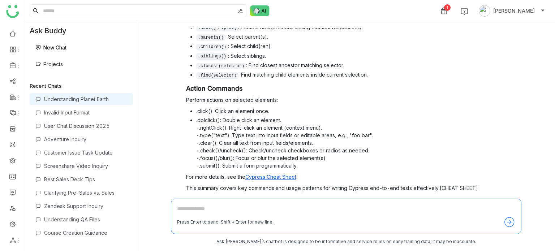
click at [481, 200] on span "Request Verification" at bounding box center [491, 203] width 48 height 6
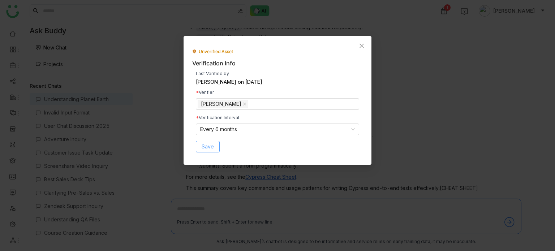
click at [208, 146] on span "Save" at bounding box center [208, 147] width 12 height 8
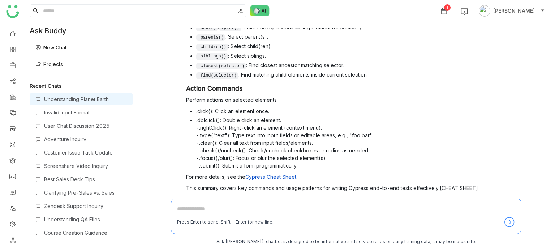
click at [440, 200] on span "Verify" at bounding box center [447, 203] width 14 height 6
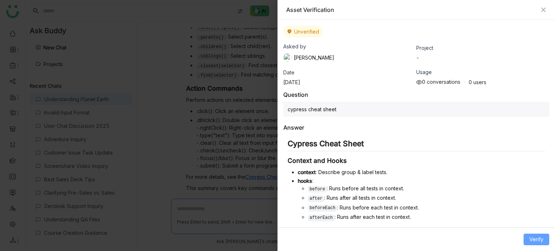
click at [533, 238] on span "Verify" at bounding box center [536, 239] width 14 height 8
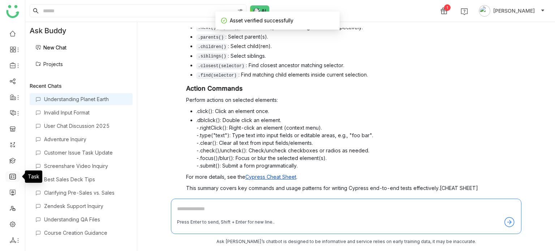
click at [16, 177] on link at bounding box center [12, 176] width 7 height 6
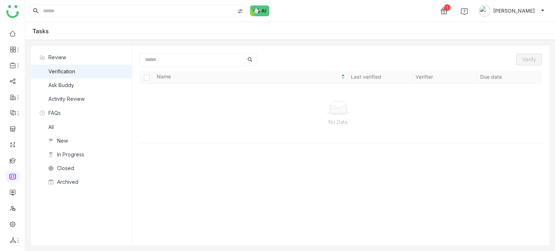
click at [94, 90] on nz-list-item "Ask Buddy" at bounding box center [81, 85] width 101 height 14
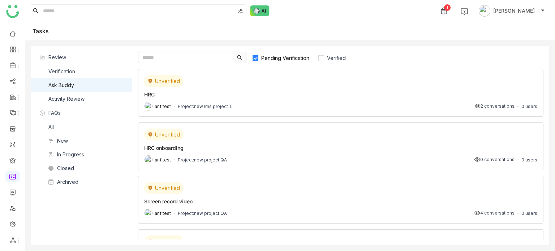
click at [285, 57] on span "Pending Verification" at bounding box center [285, 58] width 54 height 6
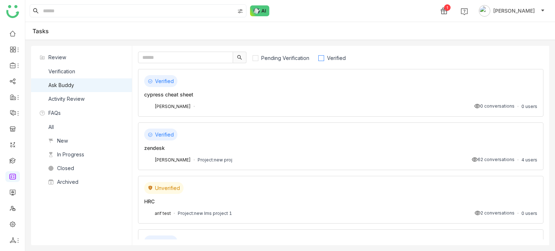
click at [334, 60] on span "Verified" at bounding box center [336, 58] width 25 height 6
click at [338, 93] on div "cypress cheat sheet" at bounding box center [340, 95] width 393 height 8
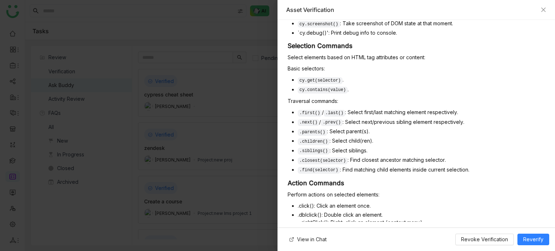
scroll to position [461, 0]
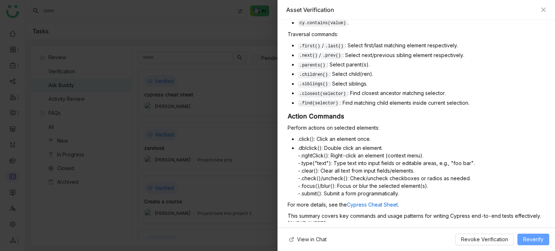
click at [525, 238] on span "Reverify" at bounding box center [533, 239] width 20 height 8
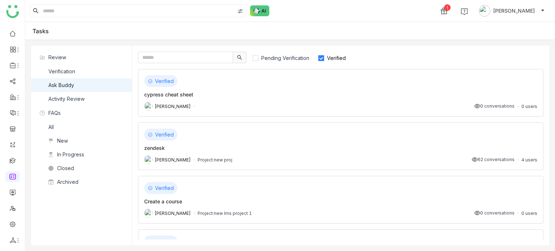
click at [300, 77] on div "Verified" at bounding box center [340, 81] width 393 height 12
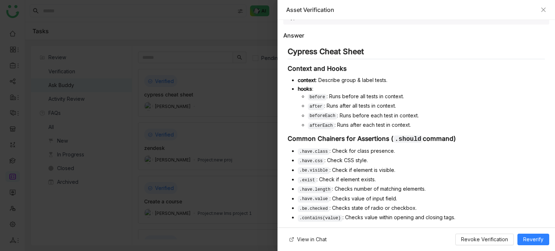
scroll to position [140, 0]
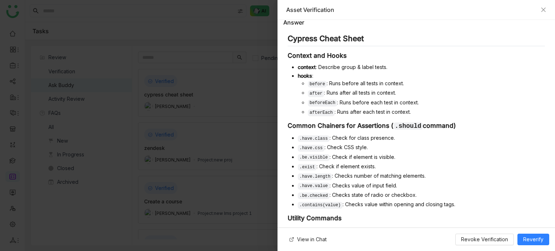
click at [546, 8] on div "Asset Verification" at bounding box center [415, 10] width 277 height 20
click at [543, 10] on icon "Close" at bounding box center [543, 10] width 4 height 4
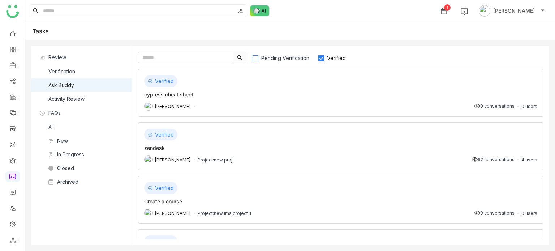
click at [271, 62] on label "Pending Verification" at bounding box center [284, 58] width 64 height 12
click at [328, 60] on span "Verified" at bounding box center [336, 58] width 25 height 6
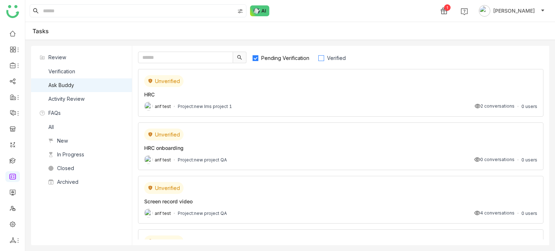
click at [326, 60] on span "Verified" at bounding box center [336, 58] width 25 height 6
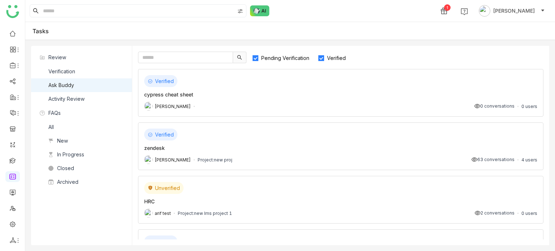
click at [297, 55] on span "Pending Verification" at bounding box center [285, 58] width 54 height 6
click at [329, 61] on label "Verified" at bounding box center [335, 58] width 35 height 12
click at [192, 94] on div "cypress cheat sheet" at bounding box center [340, 95] width 393 height 8
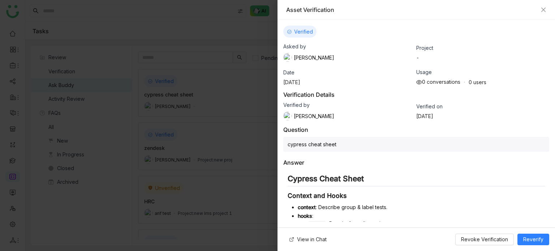
click at [541, 14] on div "Asset Verification" at bounding box center [415, 10] width 277 height 20
click at [544, 11] on icon "Close" at bounding box center [543, 10] width 6 height 6
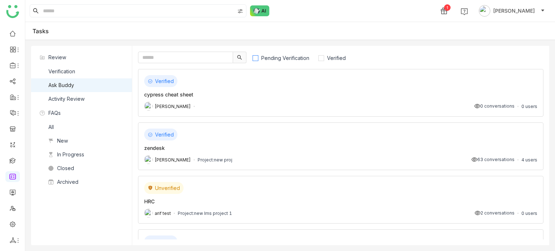
click at [305, 61] on span "Pending Verification" at bounding box center [285, 58] width 54 height 6
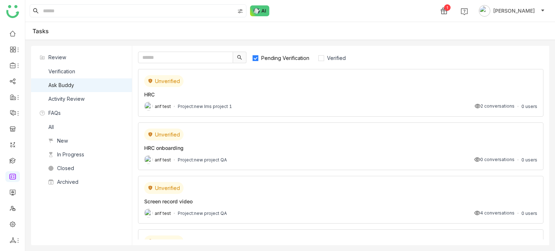
click at [305, 61] on span "Pending Verification" at bounding box center [285, 58] width 54 height 6
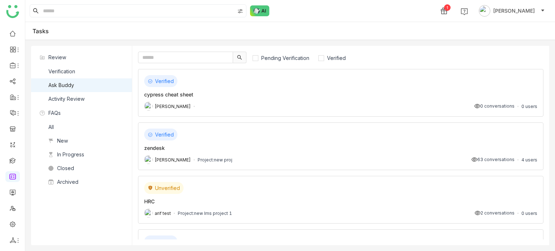
click at [241, 53] on span at bounding box center [239, 58] width 13 height 12
click at [195, 57] on input "text" at bounding box center [185, 58] width 95 height 12
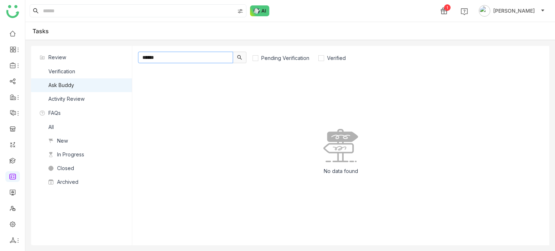
type input "******"
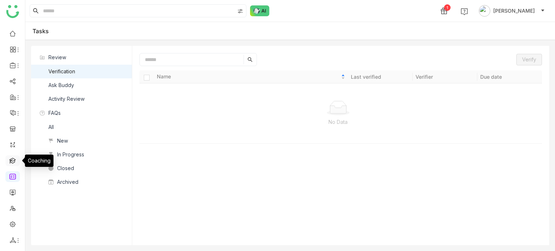
click at [16, 160] on link at bounding box center [12, 160] width 7 height 6
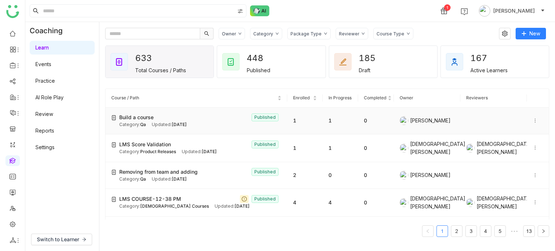
click at [216, 120] on div "Build a course Published" at bounding box center [200, 117] width 162 height 8
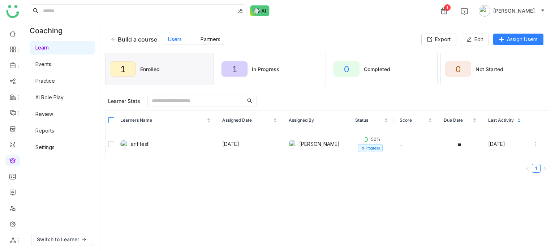
click at [109, 117] on label at bounding box center [111, 120] width 6 height 8
click at [247, 96] on button "Unenroll" at bounding box center [240, 101] width 36 height 12
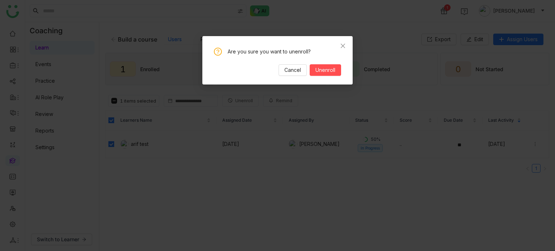
click at [342, 70] on div "Are you sure you want to unenroll? Cancel Unenroll" at bounding box center [277, 60] width 150 height 48
click at [331, 74] on span "Unenroll" at bounding box center [325, 70] width 20 height 8
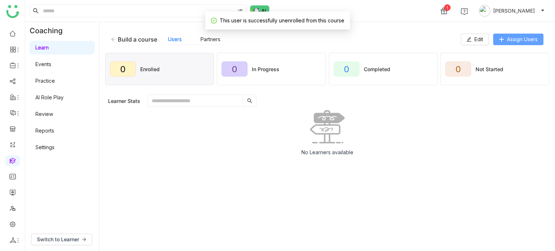
click at [512, 40] on span "Assign Users" at bounding box center [522, 39] width 31 height 8
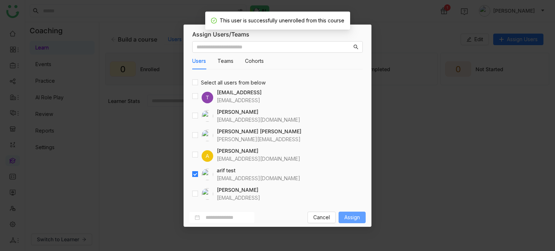
click at [347, 218] on span "Assign" at bounding box center [352, 217] width 16 height 8
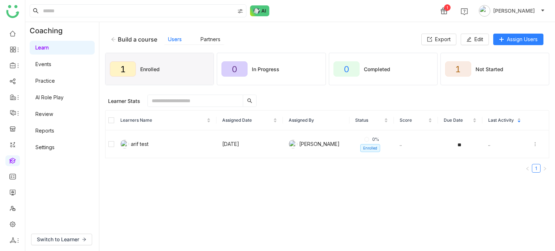
drag, startPoint x: 278, startPoint y: 101, endPoint x: 218, endPoint y: 96, distance: 59.4
click at [218, 96] on div "Learner Stats" at bounding box center [328, 101] width 441 height 12
click at [218, 96] on input "text" at bounding box center [195, 101] width 95 height 12
type input "*"
click at [532, 143] on icon at bounding box center [534, 144] width 5 height 5
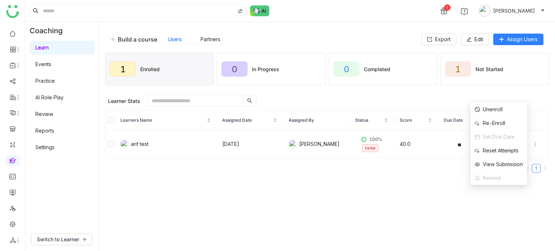
click at [415, 14] on div "1 [PERSON_NAME]" at bounding box center [289, 11] width 529 height 22
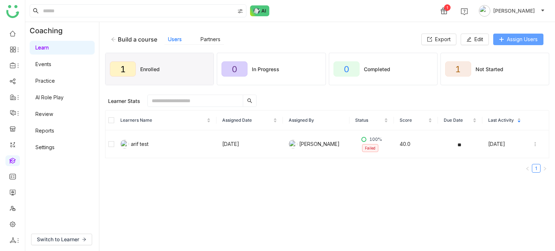
click at [516, 40] on span "Assign Users" at bounding box center [522, 39] width 31 height 8
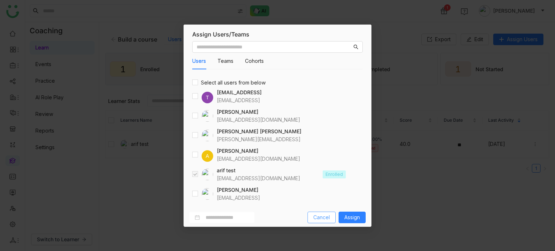
click at [316, 219] on span "Cancel" at bounding box center [321, 217] width 17 height 8
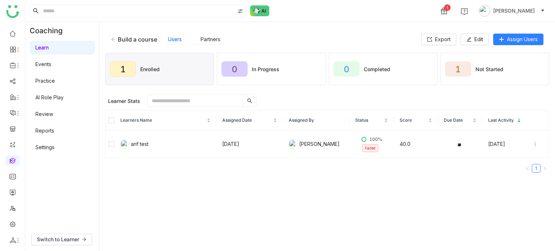
click at [112, 38] on icon at bounding box center [113, 39] width 5 height 5
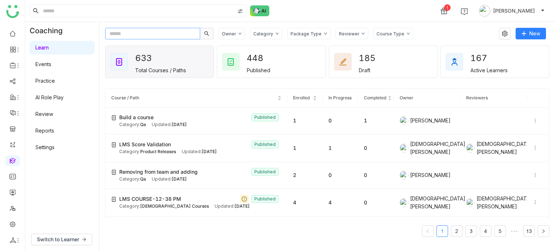
click at [163, 37] on input "text" at bounding box center [152, 34] width 95 height 12
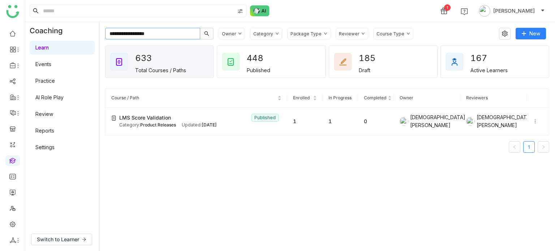
type input "**********"
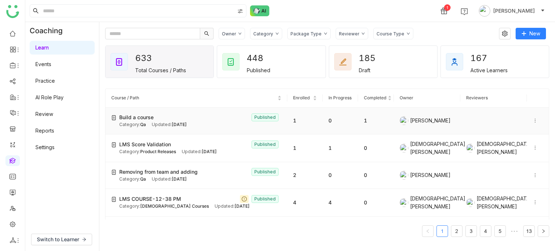
click at [183, 118] on div "Build a course Published" at bounding box center [200, 117] width 162 height 8
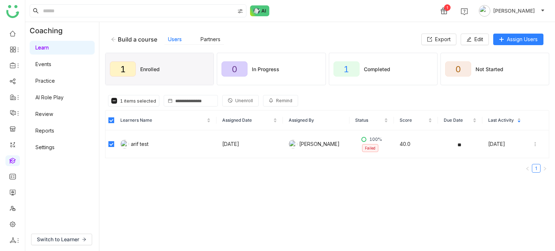
click at [238, 96] on button "Unenroll" at bounding box center [240, 101] width 36 height 12
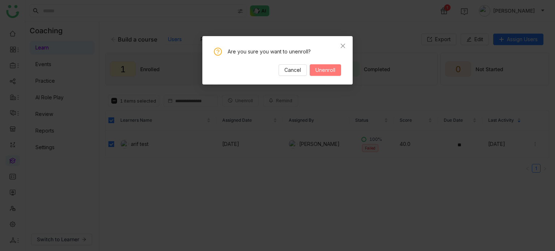
click at [336, 73] on button "Unenroll" at bounding box center [325, 70] width 31 height 12
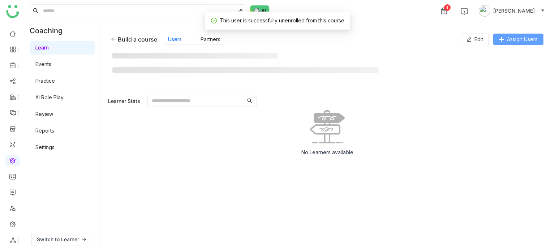
click at [512, 38] on span "Assign Users" at bounding box center [522, 39] width 31 height 8
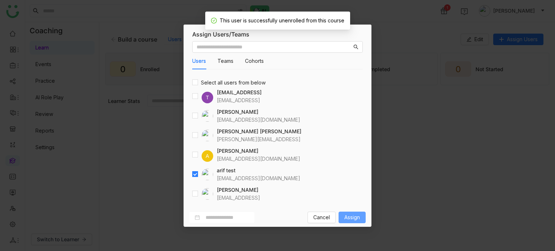
click at [345, 215] on span "Assign" at bounding box center [352, 217] width 16 height 8
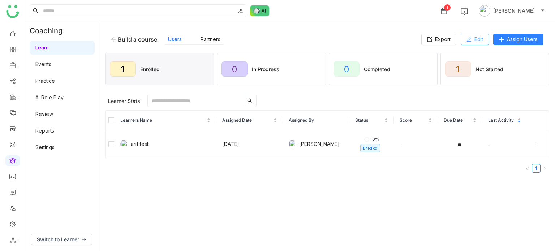
click at [478, 44] on button "Edit" at bounding box center [474, 40] width 28 height 12
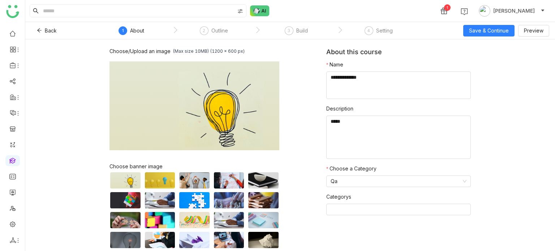
click at [392, 25] on nz-steps "1 About 2 Outline 3 Build 4 Setting" at bounding box center [257, 30] width 325 height 17
click at [390, 26] on div "Setting" at bounding box center [384, 30] width 17 height 9
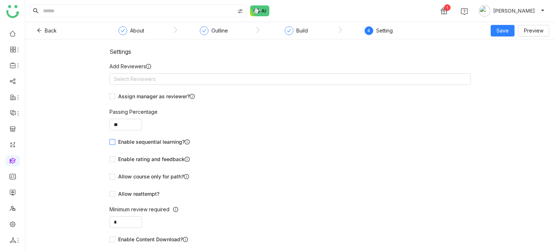
click at [168, 142] on span "Enable sequential learning?" at bounding box center [153, 142] width 77 height 8
click at [513, 33] on button "Save" at bounding box center [502, 31] width 24 height 12
click at [514, 64] on li "Save & Publish" at bounding box center [514, 59] width 44 height 14
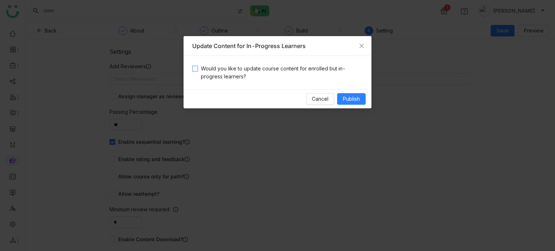
click at [311, 74] on span "Would you like to update course content for enrolled but in-progress learners?" at bounding box center [280, 73] width 165 height 16
click at [354, 96] on span "Publish" at bounding box center [351, 99] width 17 height 8
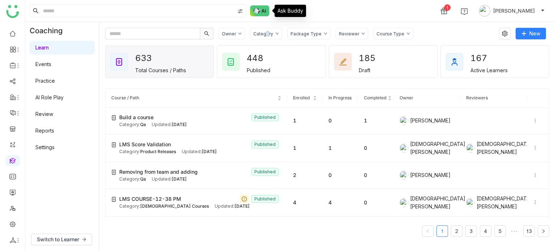
click at [266, 30] on div "Category" at bounding box center [266, 34] width 32 height 12
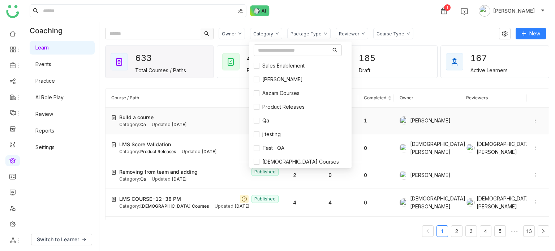
click at [169, 115] on div "Build a course Published" at bounding box center [200, 117] width 162 height 8
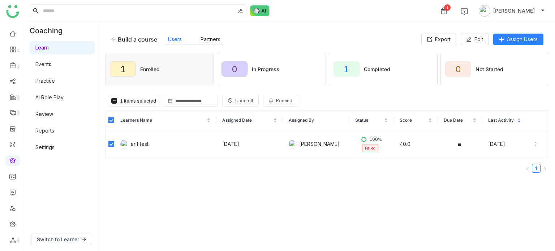
click at [231, 101] on button "Unenroll" at bounding box center [240, 101] width 36 height 12
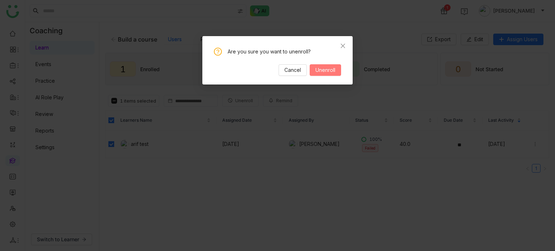
click at [316, 70] on span "Unenroll" at bounding box center [325, 70] width 20 height 8
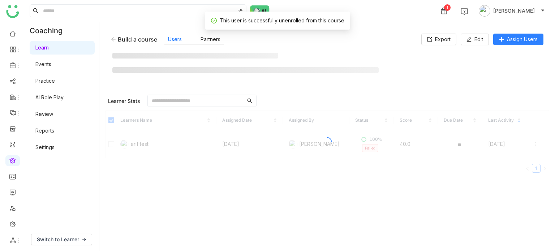
click at [533, 27] on div "Build a course Users Partners Export Edit Assign Users Learner Stats 0 items se…" at bounding box center [326, 136] width 455 height 229
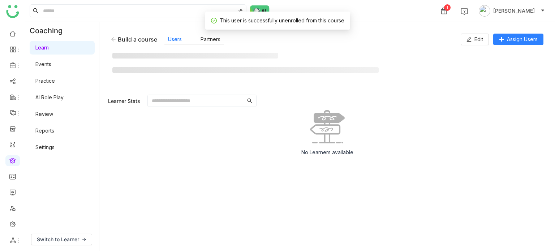
click at [533, 27] on div "Build a course Users Partners Edit Assign Users Learner Stats 0 items selected …" at bounding box center [326, 136] width 455 height 229
click at [529, 31] on div "Build a course Users Partners Edit Assign Users" at bounding box center [327, 39] width 444 height 23
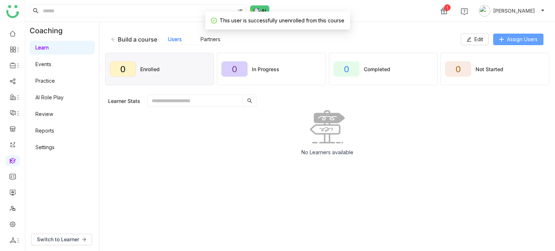
click at [523, 38] on span "Assign Users" at bounding box center [522, 39] width 31 height 8
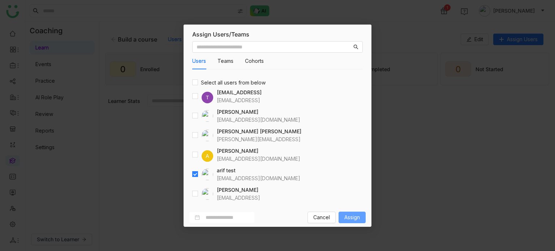
click at [351, 219] on span "Assign" at bounding box center [352, 217] width 16 height 8
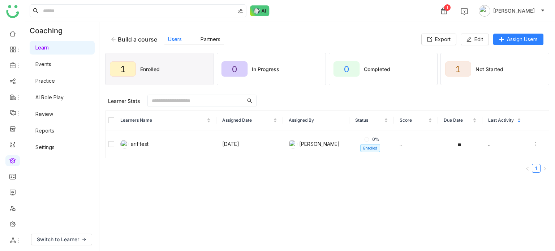
click at [477, 33] on div "Build a course Users Partners Export Edit Assign Users" at bounding box center [327, 39] width 444 height 23
click at [475, 37] on span "Edit" at bounding box center [478, 39] width 9 height 8
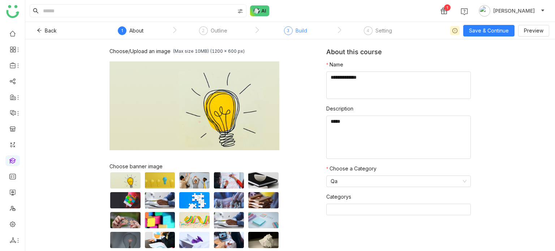
click at [296, 33] on div "Build" at bounding box center [301, 30] width 12 height 9
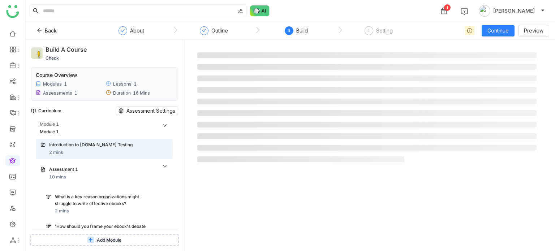
scroll to position [212, 0]
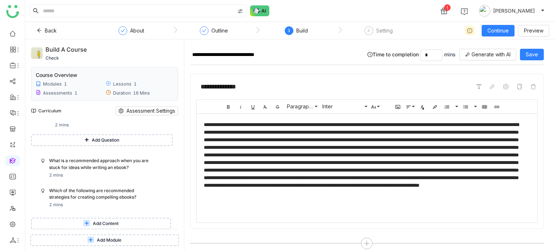
click at [114, 239] on span "Add Module" at bounding box center [109, 240] width 25 height 7
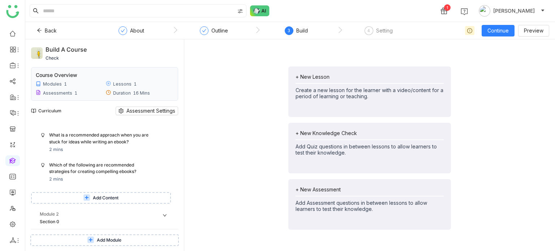
scroll to position [249, 0]
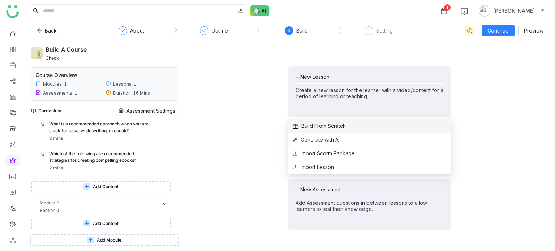
click at [310, 128] on span "Build From Scratch" at bounding box center [319, 126] width 53 height 8
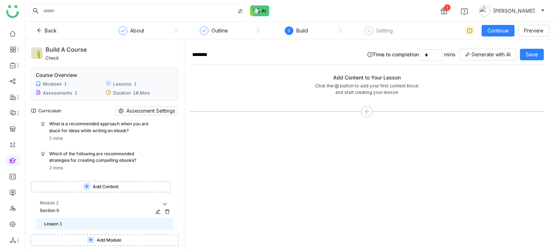
scroll to position [276, 0]
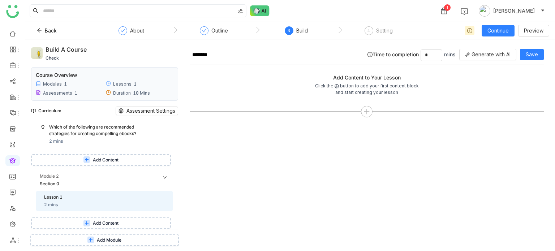
click at [122, 221] on button "Add Content" at bounding box center [101, 223] width 140 height 12
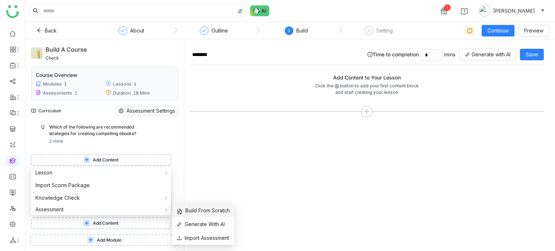
click at [195, 213] on span "Build From Scratch" at bounding box center [203, 211] width 53 height 8
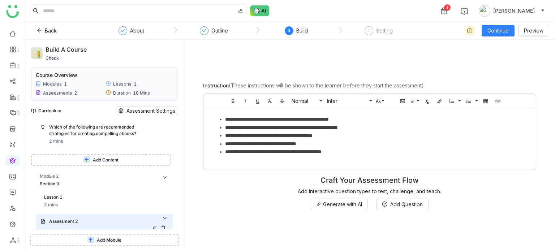
click at [163, 226] on icon at bounding box center [163, 227] width 4 height 4
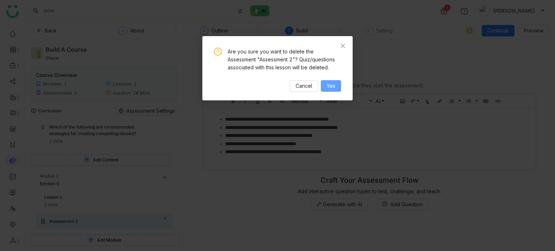
click at [334, 83] on span "Yes" at bounding box center [330, 86] width 9 height 8
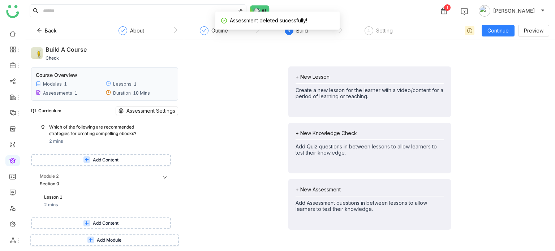
click at [97, 224] on span "Add Content" at bounding box center [106, 223] width 26 height 7
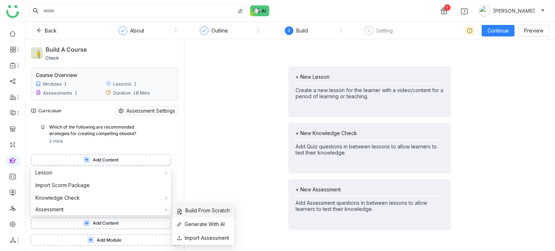
click at [198, 209] on span "Build From Scratch" at bounding box center [203, 211] width 53 height 8
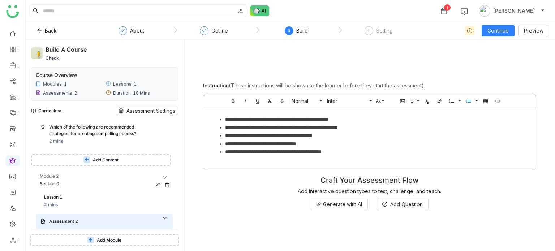
scroll to position [318, 0]
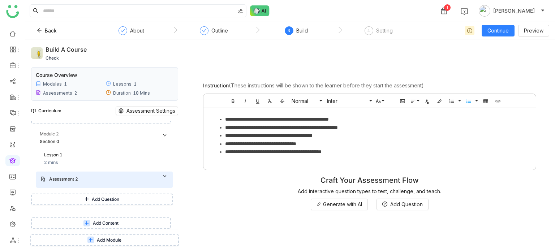
click at [100, 196] on span "Add Question" at bounding box center [105, 199] width 27 height 7
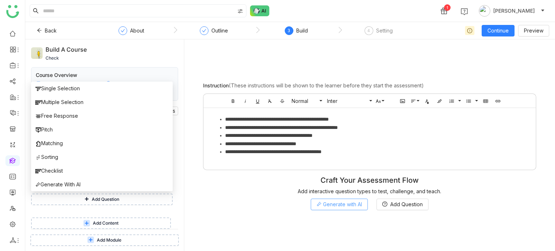
click at [329, 203] on span "Generate with AI" at bounding box center [342, 204] width 39 height 8
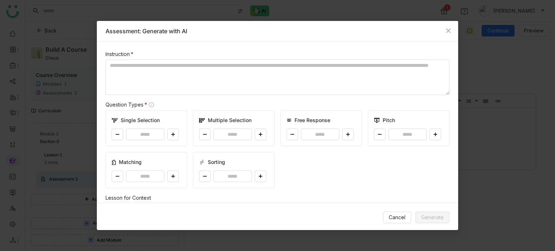
click at [179, 128] on div "Single Selection *" at bounding box center [146, 128] width 82 height 36
click at [176, 131] on button at bounding box center [173, 135] width 12 height 12
type input "*"
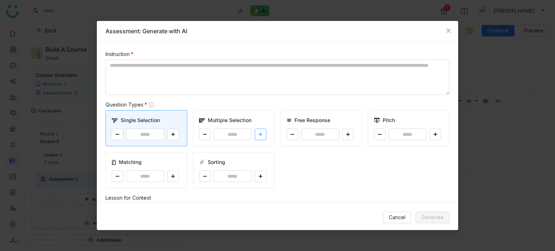
click at [259, 129] on button at bounding box center [261, 135] width 12 height 12
type input "*"
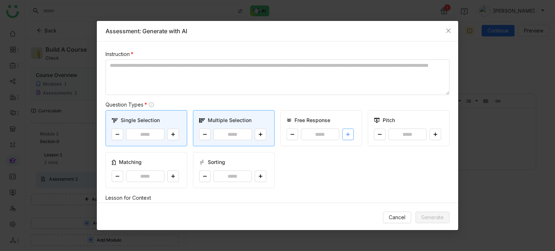
click at [347, 134] on button at bounding box center [348, 135] width 12 height 12
type input "*"
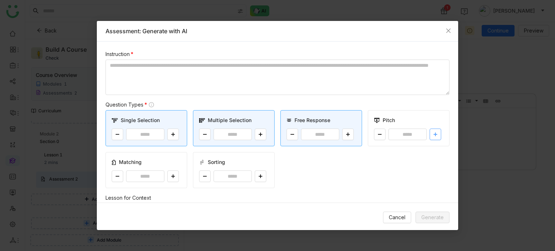
click at [432, 137] on button at bounding box center [435, 135] width 12 height 12
type input "*"
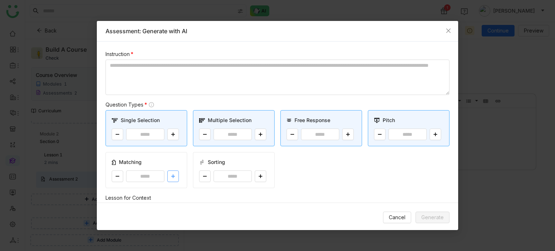
click at [172, 179] on button at bounding box center [173, 176] width 12 height 12
type input "*"
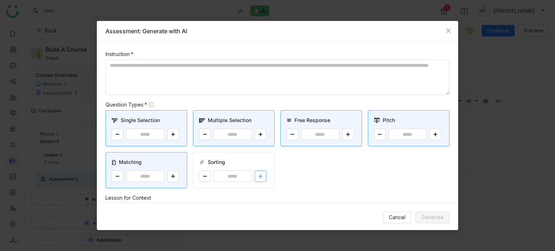
click at [260, 177] on button at bounding box center [261, 176] width 12 height 12
type input "*"
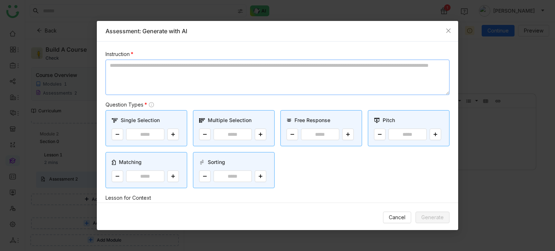
click at [240, 78] on textarea at bounding box center [277, 77] width 344 height 35
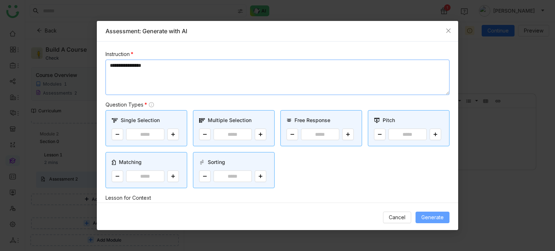
type textarea "**********"
click at [441, 220] on span "Generate" at bounding box center [432, 217] width 22 height 8
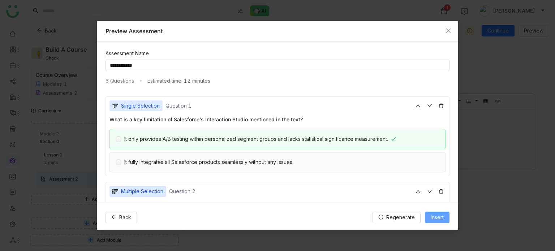
click at [440, 217] on span "Insert" at bounding box center [436, 217] width 13 height 8
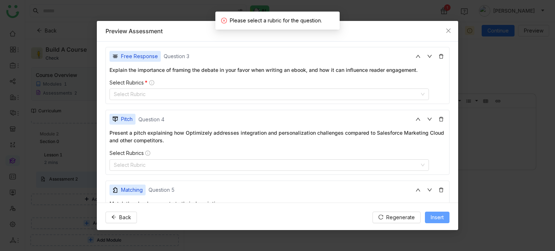
scroll to position [271, 0]
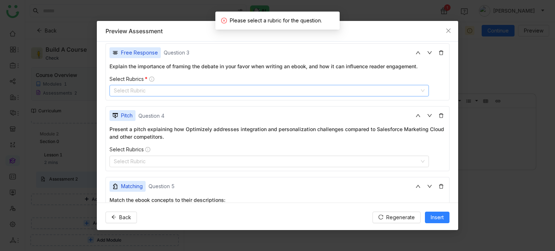
click at [275, 91] on nz-select-top-control "Select Rubric" at bounding box center [268, 91] width 319 height 12
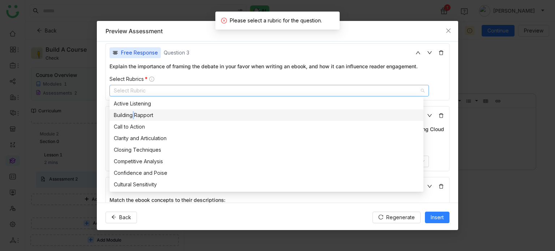
click at [131, 113] on div "Building Rapport" at bounding box center [266, 115] width 305 height 8
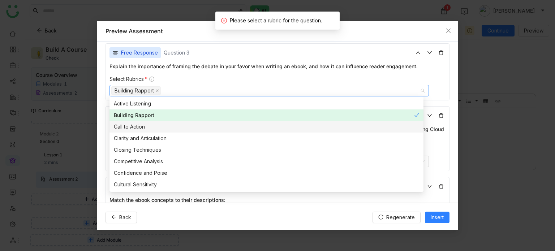
click at [132, 125] on div "Call to Action" at bounding box center [266, 127] width 305 height 8
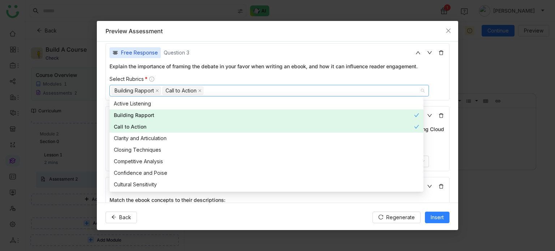
click at [96, 104] on nz-modal-container "**********" at bounding box center [277, 125] width 555 height 251
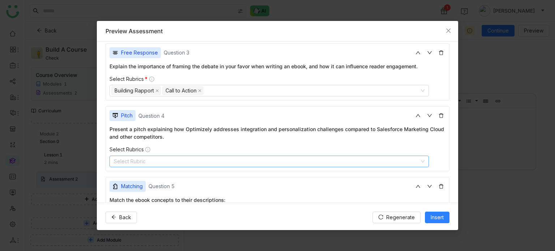
click at [135, 163] on nz-select-top-control "Select Rubric" at bounding box center [268, 162] width 319 height 12
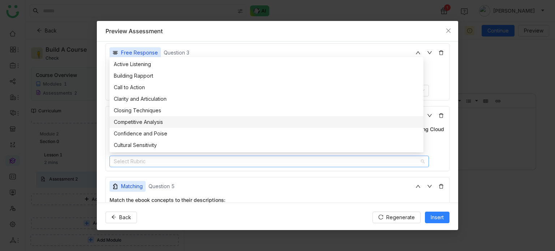
click at [126, 124] on div "Competitive Analysis" at bounding box center [266, 122] width 305 height 8
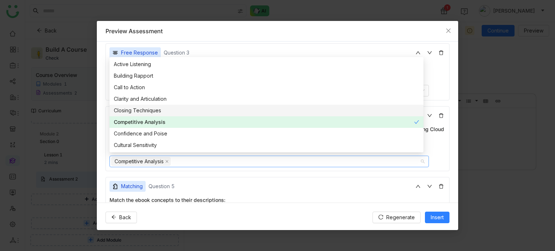
click at [131, 109] on div "Closing Techniques" at bounding box center [266, 111] width 305 height 8
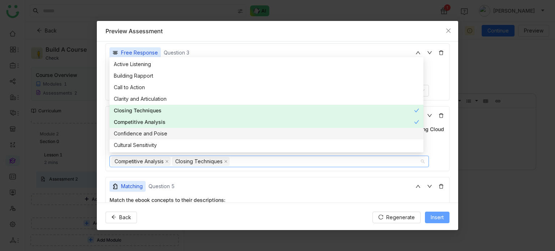
click at [439, 220] on span "Insert" at bounding box center [436, 217] width 13 height 8
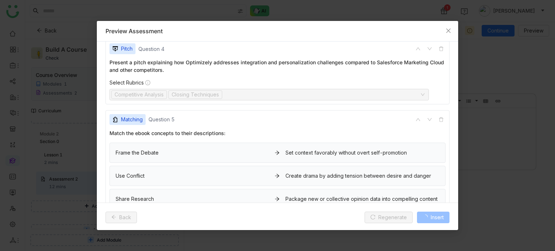
scroll to position [160, 0]
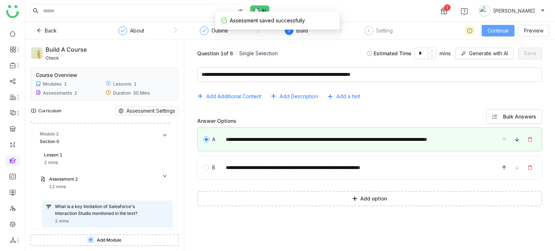
click at [503, 34] on span "Continue" at bounding box center [497, 31] width 21 height 8
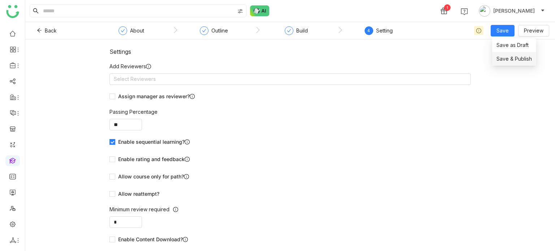
click at [505, 61] on span "Save & Publish" at bounding box center [513, 59] width 35 height 8
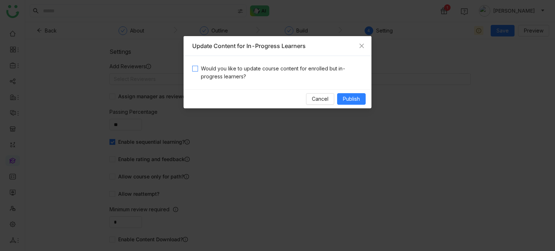
click at [312, 74] on span "Would you like to update course content for enrolled but in-progress learners?" at bounding box center [280, 73] width 165 height 16
click at [360, 104] on button "Publish" at bounding box center [351, 99] width 29 height 12
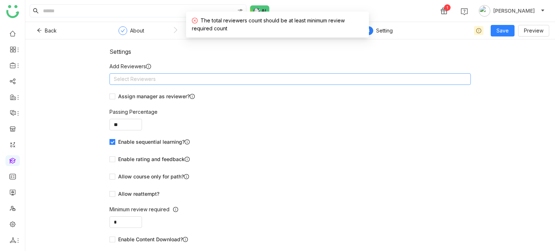
click at [276, 79] on nz-select-top-control "Select Reviewers" at bounding box center [289, 79] width 361 height 12
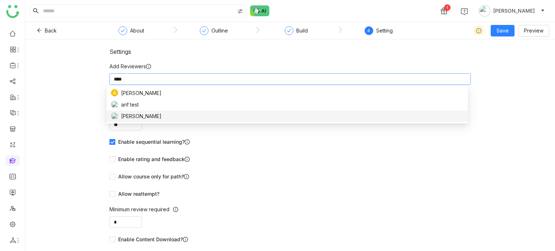
type input "****"
click at [217, 120] on div "[PERSON_NAME]" at bounding box center [287, 116] width 352 height 8
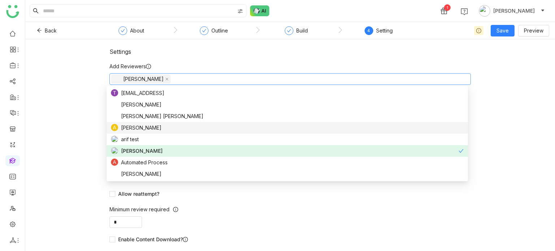
click at [59, 130] on div "Settings Add Reviewers [PERSON_NAME] Assign manager as reviewer? Passing Percen…" at bounding box center [289, 145] width 529 height 212
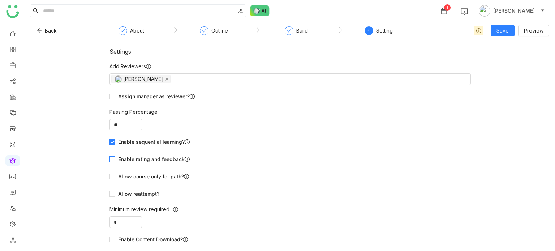
click at [141, 157] on span "Enable rating and feedback" at bounding box center [153, 159] width 77 height 8
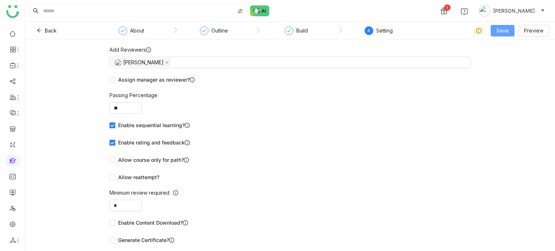
click at [507, 27] on span "Save" at bounding box center [502, 31] width 12 height 8
click at [510, 57] on span "Save & Publish" at bounding box center [513, 59] width 35 height 8
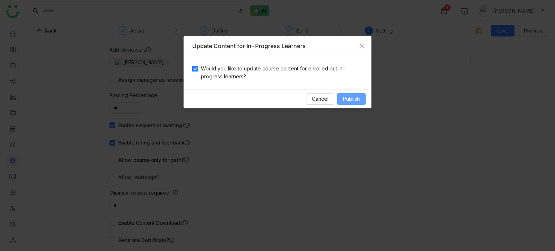
click at [361, 102] on button "Publish" at bounding box center [351, 99] width 29 height 12
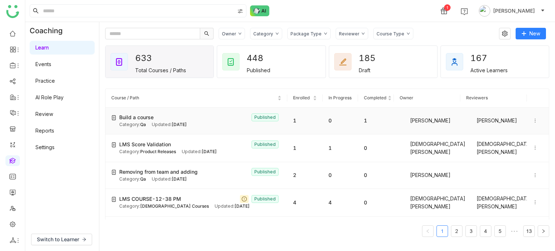
click at [187, 126] on span "[DATE]" at bounding box center [179, 124] width 15 height 5
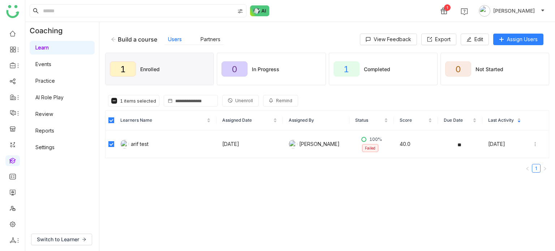
click at [241, 105] on button "Unenroll" at bounding box center [240, 101] width 36 height 12
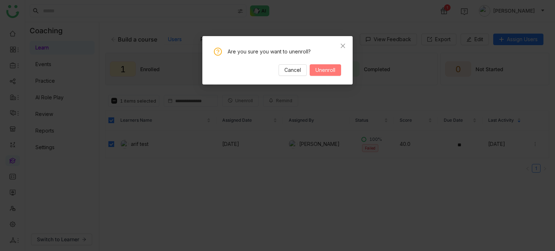
click at [324, 71] on span "Unenroll" at bounding box center [325, 70] width 20 height 8
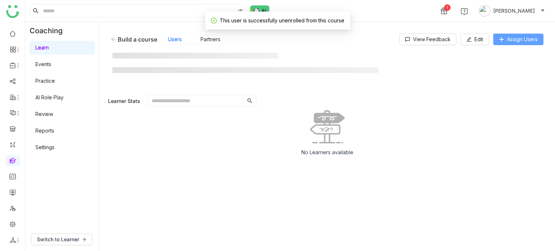
click at [514, 38] on span "Assign Users" at bounding box center [522, 39] width 31 height 8
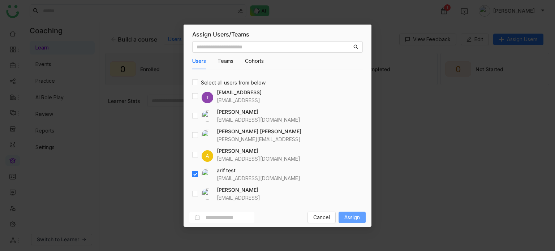
click at [352, 219] on span "Assign" at bounding box center [352, 217] width 16 height 8
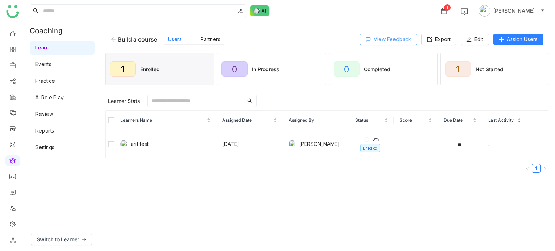
click at [388, 38] on span "View Feedback" at bounding box center [392, 39] width 38 height 8
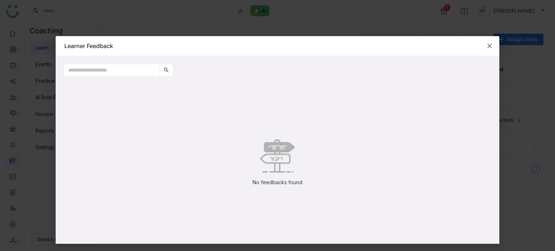
click at [487, 44] on icon "Close" at bounding box center [489, 46] width 4 height 4
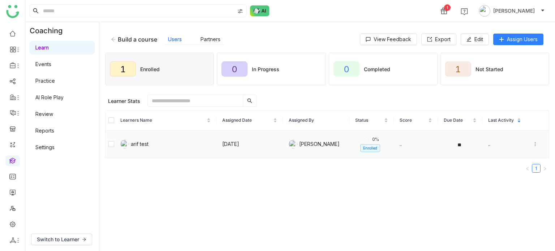
click at [532, 144] on icon at bounding box center [534, 144] width 5 height 5
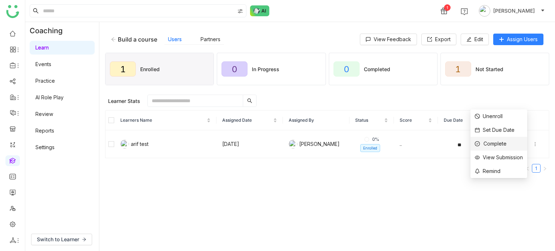
click at [514, 145] on li "Complete" at bounding box center [498, 144] width 57 height 14
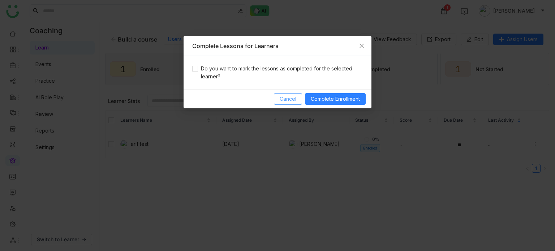
click at [298, 102] on button "Cancel" at bounding box center [288, 99] width 28 height 12
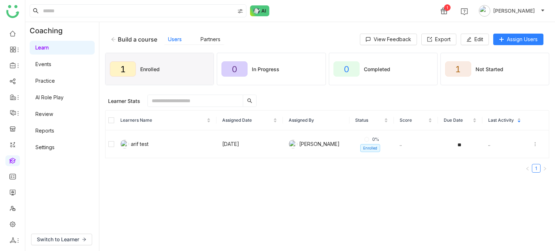
click at [110, 38] on div "Build a course Users Partners View Feedback Export Edit Assign Users" at bounding box center [327, 39] width 444 height 23
click at [113, 39] on icon at bounding box center [113, 39] width 5 height 5
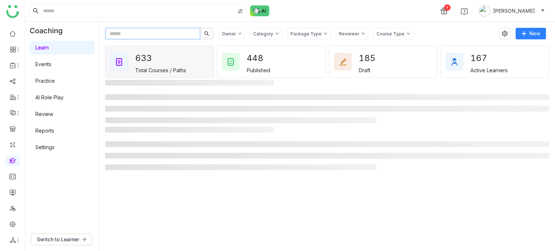
click at [113, 39] on input "text" at bounding box center [152, 34] width 95 height 12
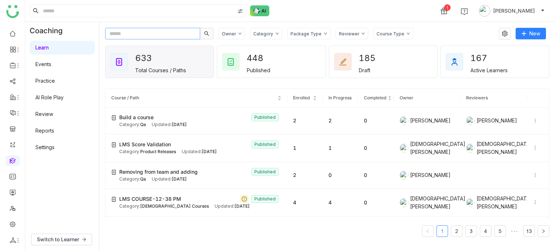
click at [113, 39] on input "text" at bounding box center [152, 34] width 95 height 12
click at [12, 195] on link at bounding box center [12, 192] width 7 height 6
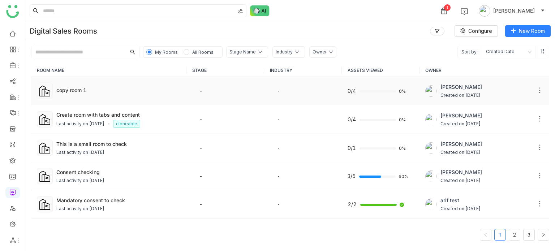
click at [82, 95] on td "copy room 1" at bounding box center [108, 91] width 155 height 28
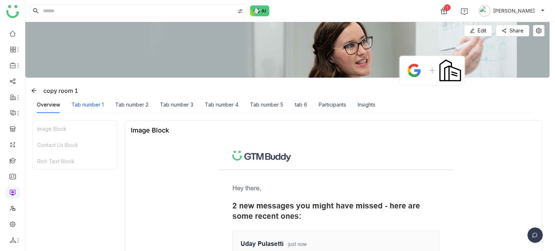
click at [98, 101] on div "Tab number 1" at bounding box center [88, 105] width 32 height 8
click at [138, 105] on div "Tab number 2" at bounding box center [131, 105] width 33 height 8
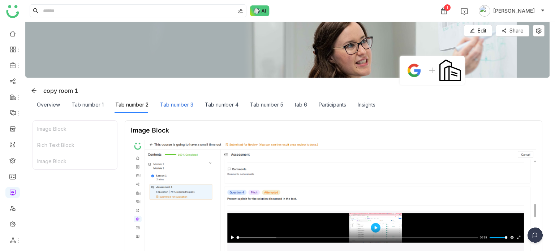
click at [179, 106] on div "Tab number 3" at bounding box center [176, 105] width 33 height 8
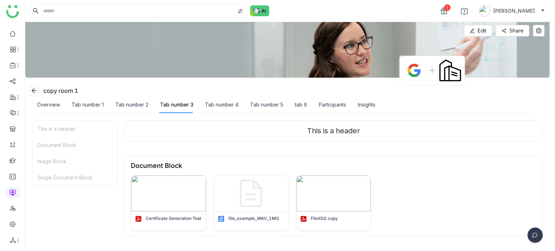
click at [35, 88] on icon at bounding box center [34, 91] width 6 height 6
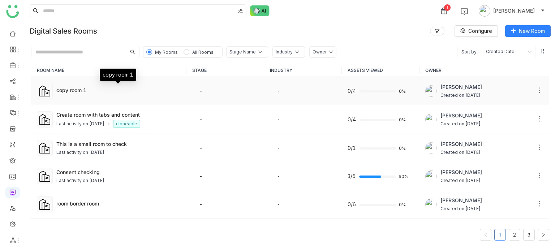
click at [95, 86] on div "copy room 1" at bounding box center [118, 90] width 124 height 8
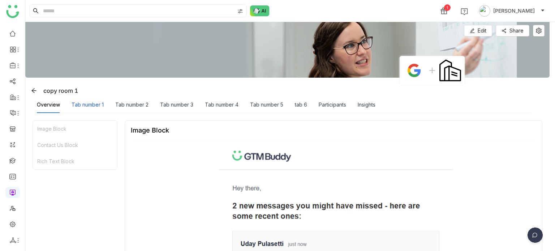
click at [91, 103] on div "Tab number 1" at bounding box center [88, 105] width 32 height 8
click at [153, 108] on div "Overview Tab number 1 Tab number 2 Tab number 3 Tab number 4 Tab number 5 tab 6…" at bounding box center [206, 104] width 338 height 17
click at [181, 111] on div "Tab number 3" at bounding box center [176, 104] width 33 height 17
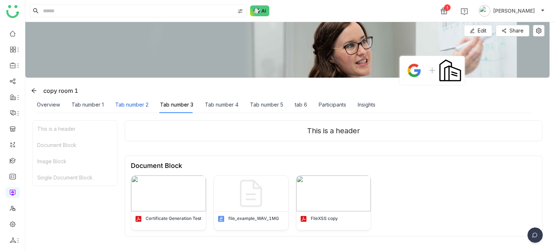
click at [130, 105] on div "Tab number 2" at bounding box center [131, 105] width 33 height 8
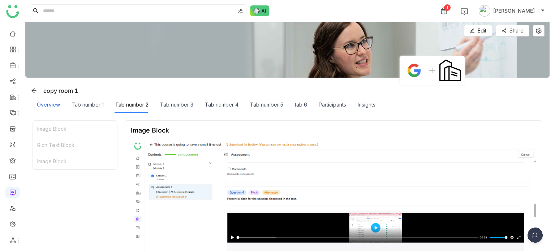
click at [38, 107] on div "Overview" at bounding box center [48, 105] width 23 height 8
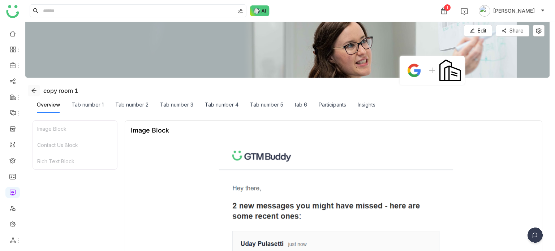
click at [36, 90] on icon at bounding box center [34, 91] width 6 height 6
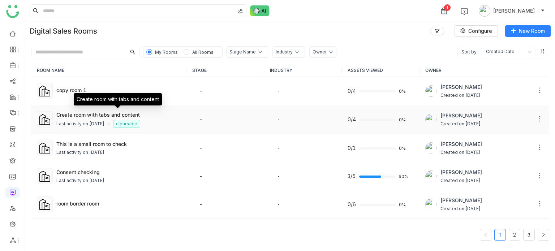
click at [74, 114] on div "Create room with tabs and content" at bounding box center [118, 115] width 124 height 8
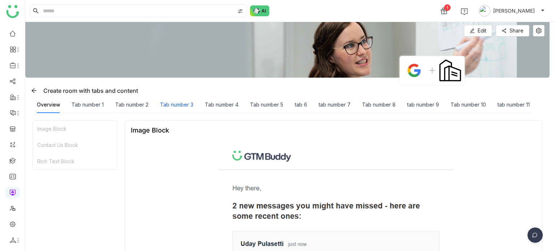
click at [183, 101] on div "Tab number 3" at bounding box center [176, 105] width 33 height 8
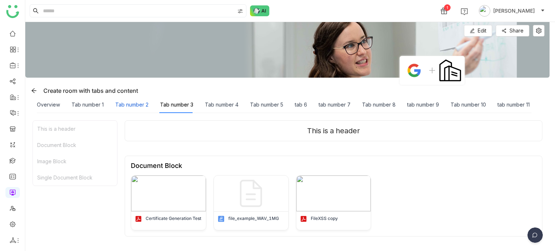
click at [118, 106] on div "Tab number 2" at bounding box center [131, 105] width 33 height 8
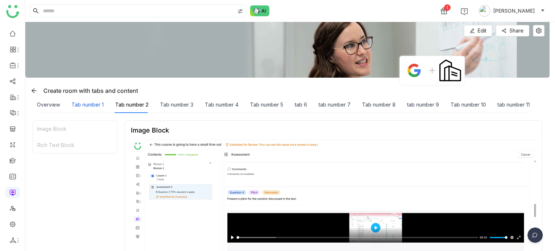
click at [97, 101] on div "Tab number 1" at bounding box center [88, 105] width 32 height 8
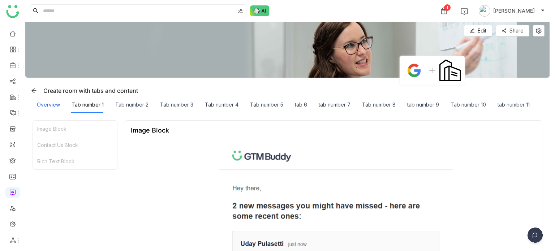
click at [48, 101] on div "Overview" at bounding box center [48, 105] width 23 height 8
click at [295, 104] on div "tab 6" at bounding box center [301, 105] width 12 height 8
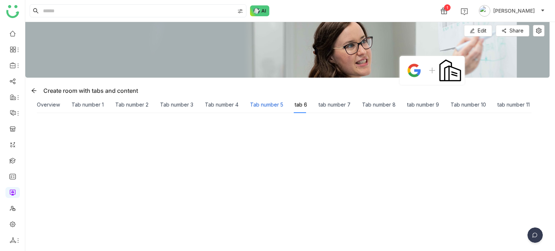
click at [267, 105] on div "Tab number 5" at bounding box center [266, 105] width 33 height 8
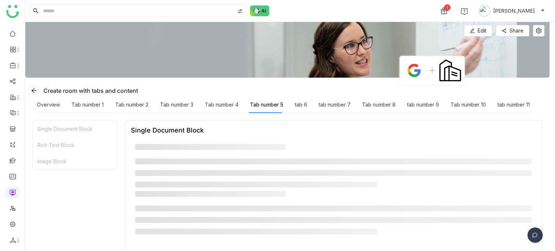
click at [33, 92] on icon at bounding box center [33, 90] width 5 height 5
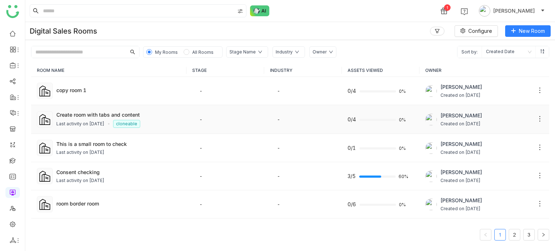
click at [81, 122] on div "Last activity on [DATE]" at bounding box center [80, 124] width 48 height 7
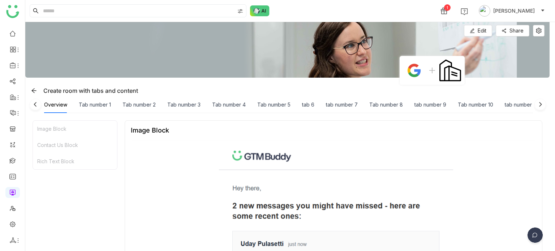
click at [38, 102] on img at bounding box center [35, 106] width 14 height 14
click at [35, 91] on icon at bounding box center [34, 91] width 6 height 6
click at [35, 89] on icon at bounding box center [34, 91] width 6 height 6
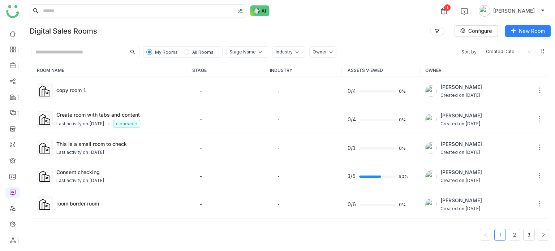
click at [112, 13] on input at bounding box center [138, 11] width 193 height 12
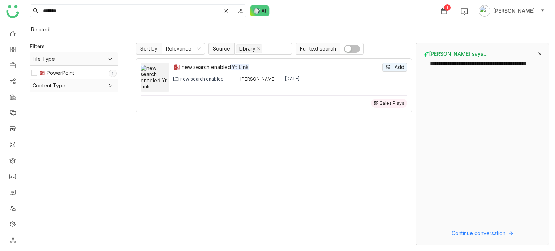
click at [199, 72] on div "new search enabled Yt Link Add new search enabled [PERSON_NAME] [DATE]" at bounding box center [290, 77] width 234 height 29
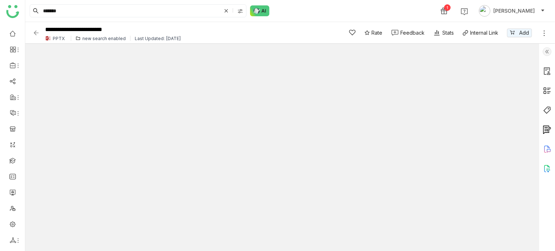
click at [33, 28] on div "**********" at bounding box center [183, 33] width 300 height 20
click at [35, 29] on img at bounding box center [36, 32] width 7 height 7
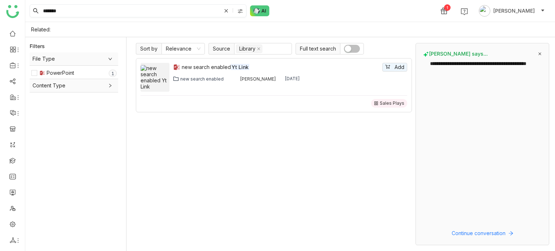
click at [148, 10] on input "*******" at bounding box center [131, 11] width 179 height 12
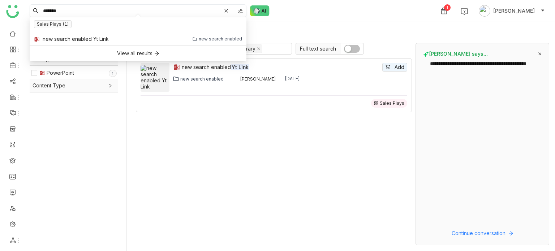
click at [148, 10] on input "*******" at bounding box center [131, 11] width 179 height 12
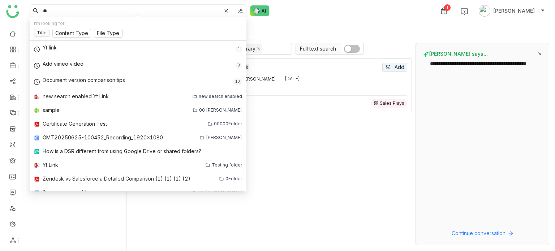
type input "*"
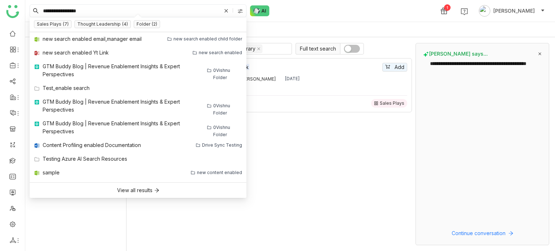
type input "**********"
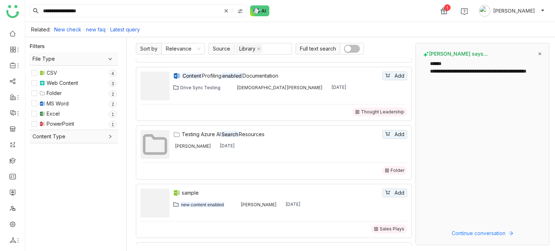
scroll to position [343, 0]
click at [225, 13] on icon at bounding box center [225, 10] width 7 height 7
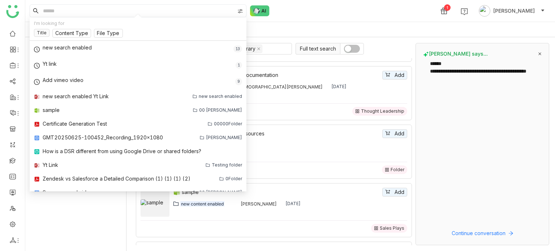
click at [223, 13] on input at bounding box center [138, 11] width 193 height 12
type input "*"
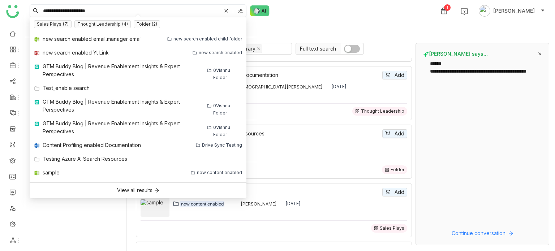
type input "**********"
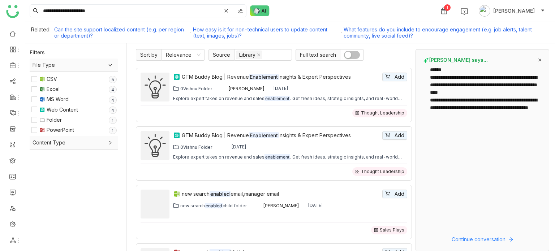
scroll to position [348, 0]
click at [493, 248] on div "**********" at bounding box center [482, 150] width 134 height 202
click at [502, 236] on span "Continue conversation" at bounding box center [478, 239] width 54 height 8
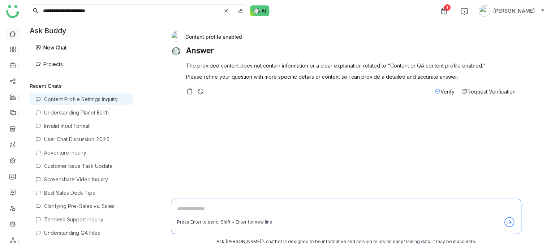
click at [13, 36] on link at bounding box center [12, 33] width 7 height 6
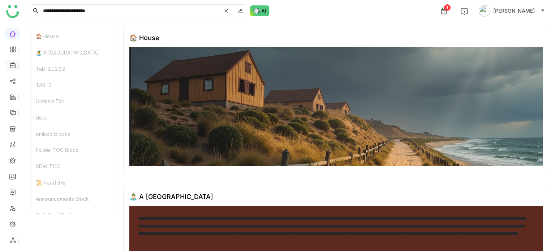
click at [12, 66] on icon at bounding box center [13, 65] width 7 height 7
click at [46, 106] on link "Library" at bounding box center [50, 106] width 47 height 5
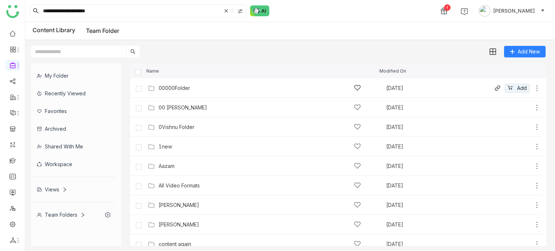
click at [533, 91] on icon at bounding box center [536, 88] width 7 height 7
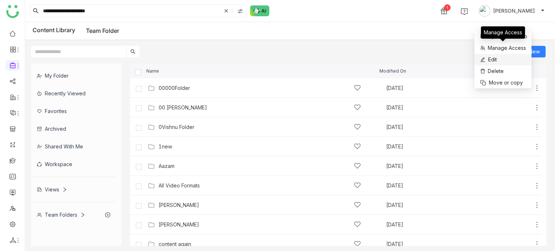
click at [510, 56] on li "Edit" at bounding box center [502, 60] width 57 height 12
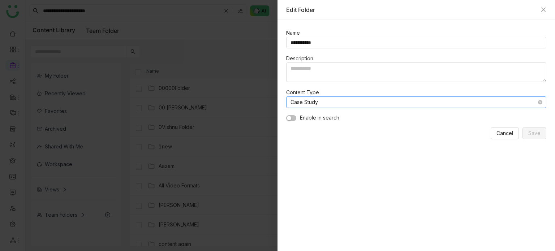
click at [362, 98] on nz-select-item "Case Study" at bounding box center [415, 102] width 251 height 11
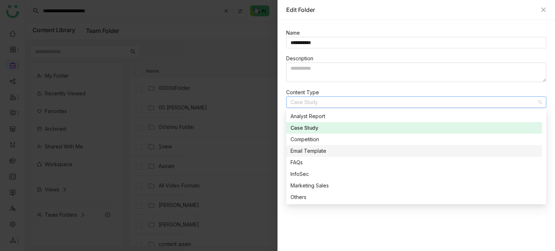
click at [316, 152] on div "Email Template" at bounding box center [413, 151] width 247 height 8
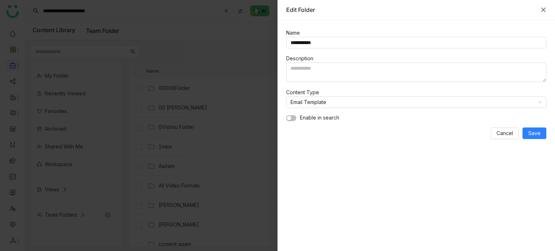
click at [543, 10] on icon "Close" at bounding box center [543, 10] width 6 height 6
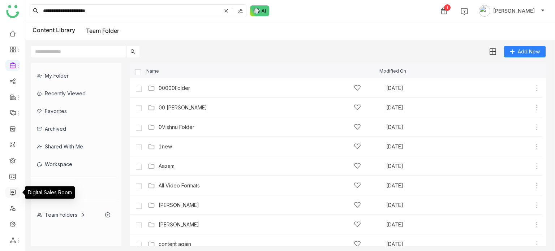
click at [12, 189] on link at bounding box center [12, 192] width 7 height 6
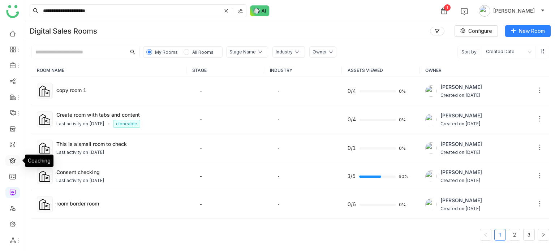
click at [15, 157] on link at bounding box center [12, 160] width 7 height 6
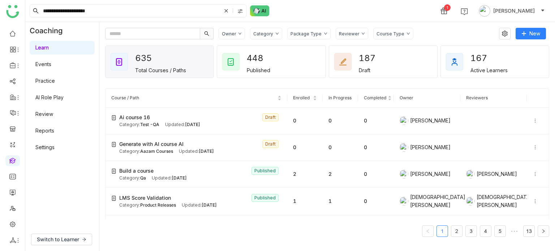
click at [193, 11] on input "**********" at bounding box center [131, 11] width 179 height 12
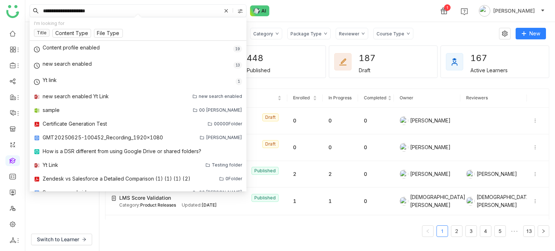
click at [239, 9] on img at bounding box center [240, 11] width 6 height 6
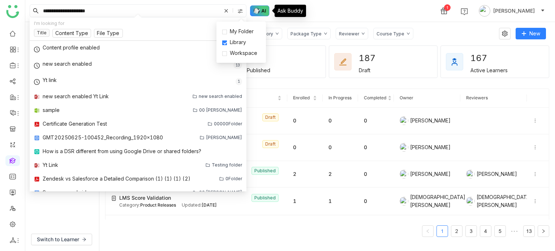
click at [262, 11] on img at bounding box center [260, 10] width 20 height 11
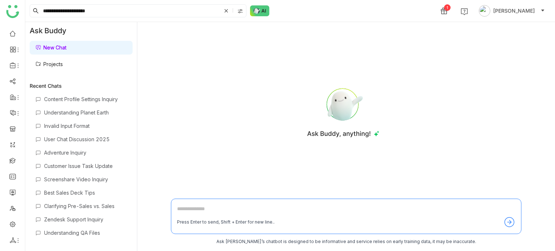
click at [66, 46] on link "New Chat" at bounding box center [50, 47] width 31 height 6
click at [63, 67] on link "Projects" at bounding box center [48, 64] width 27 height 6
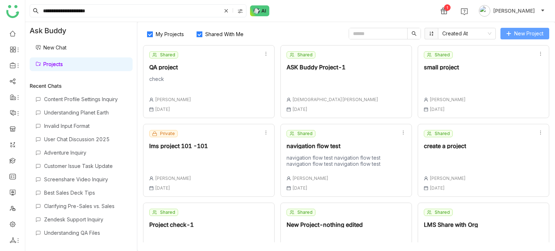
click at [512, 36] on button "New Project" at bounding box center [524, 34] width 49 height 12
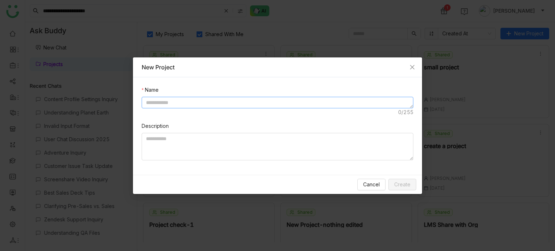
click at [308, 99] on textarea at bounding box center [278, 103] width 272 height 12
type textarea "**********"
type textarea "*****"
click at [412, 185] on button "Create" at bounding box center [402, 185] width 28 height 12
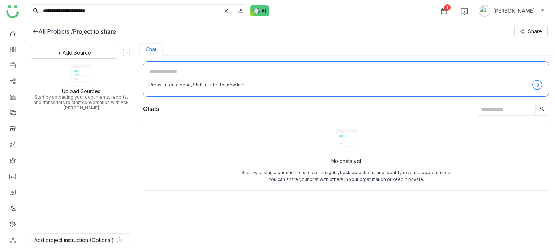
click at [320, 73] on textarea at bounding box center [346, 74] width 394 height 12
type textarea "**********"
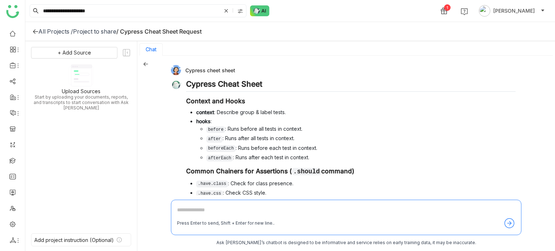
click at [146, 61] on icon at bounding box center [145, 63] width 5 height 5
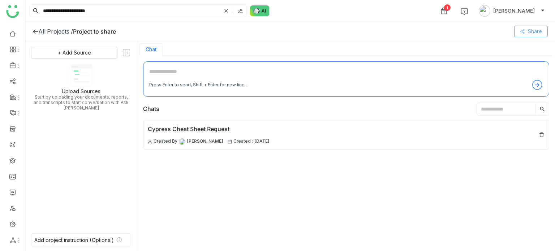
click at [525, 36] on button "Share" at bounding box center [531, 32] width 34 height 12
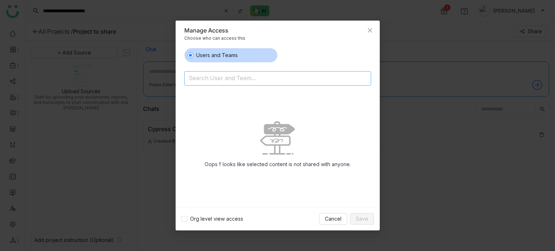
click at [260, 82] on input at bounding box center [259, 79] width 141 height 12
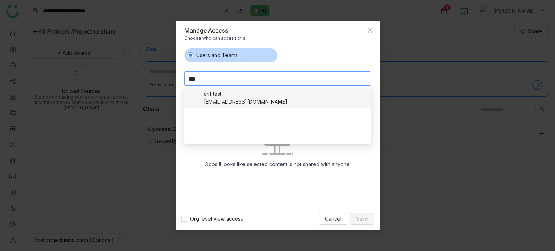
type input "***"
click at [230, 96] on div "arif test" at bounding box center [245, 94] width 83 height 8
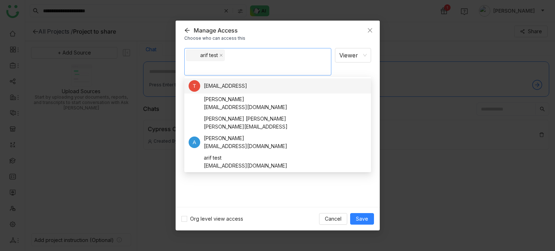
click at [363, 168] on nz-option-item "arif test [EMAIL_ADDRESS][DOMAIN_NAME]" at bounding box center [277, 162] width 187 height 20
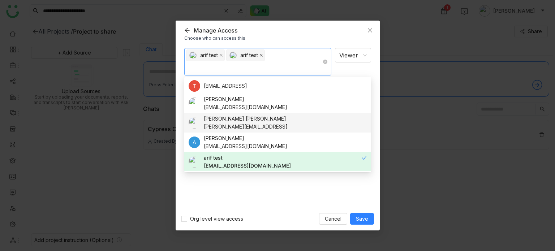
click at [263, 54] on icon at bounding box center [261, 55] width 4 height 4
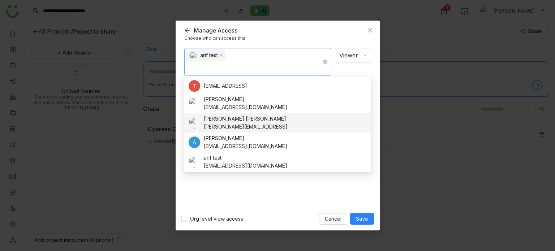
click at [339, 27] on div "Manage Access" at bounding box center [277, 30] width 187 height 8
click at [358, 61] on nz-select-item "Viewer" at bounding box center [352, 55] width 27 height 14
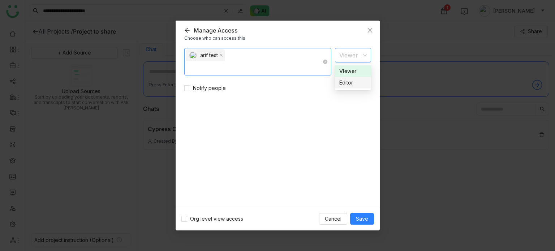
click at [357, 84] on div "Editor" at bounding box center [352, 83] width 27 height 8
click at [365, 216] on span "Save" at bounding box center [362, 219] width 12 height 8
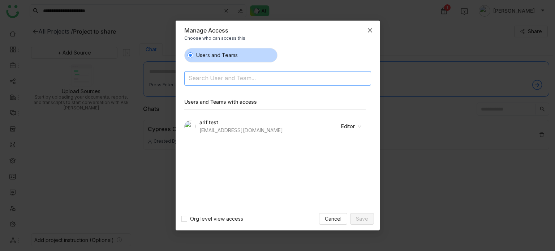
click at [369, 26] on span "Close" at bounding box center [370, 31] width 20 height 20
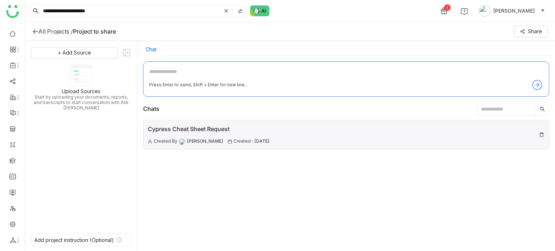
click at [318, 134] on div "Cypress Cheat Sheet Request Created By [PERSON_NAME] Created : [DATE]" at bounding box center [346, 135] width 406 height 30
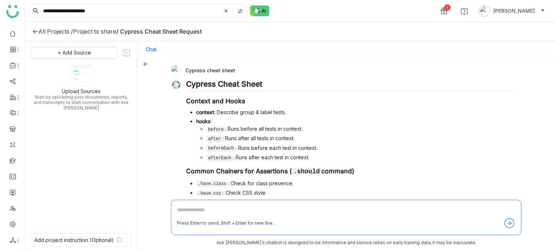
click at [147, 61] on div "Cypress cheet sheet Cypress Cheat Sheet Context and Hooks context : Describe gr…" at bounding box center [345, 154] width 417 height 196
click at [147, 62] on icon at bounding box center [145, 63] width 5 height 5
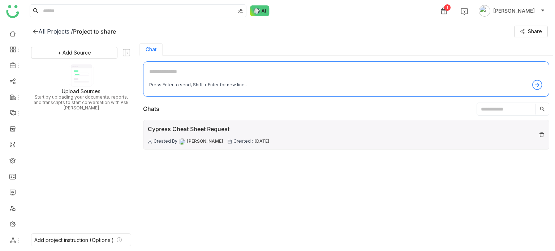
click at [321, 137] on div "Cypress Cheat Sheet Request Created By [PERSON_NAME] Created : [DATE]" at bounding box center [346, 135] width 406 height 30
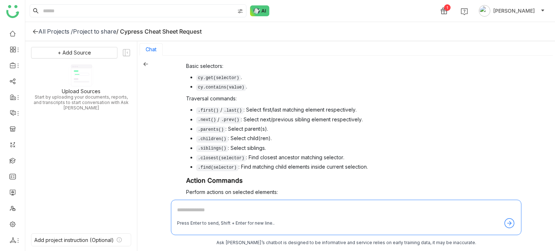
scroll to position [393, 0]
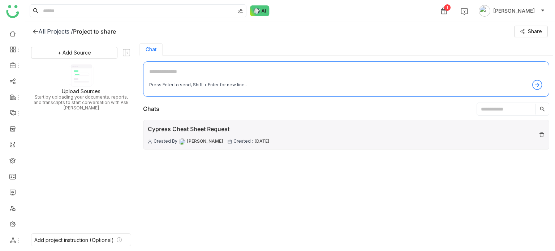
click at [226, 136] on div "Cypress Cheat Sheet Request Created By [PERSON_NAME] Created : [DATE]" at bounding box center [209, 135] width 122 height 20
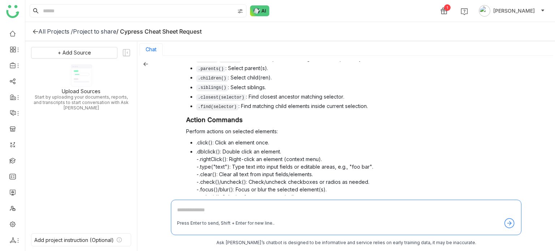
scroll to position [393, 0]
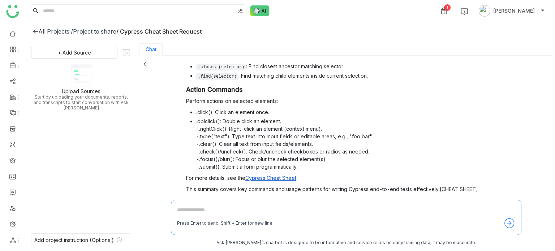
click at [443, 201] on span "Verify" at bounding box center [447, 204] width 14 height 6
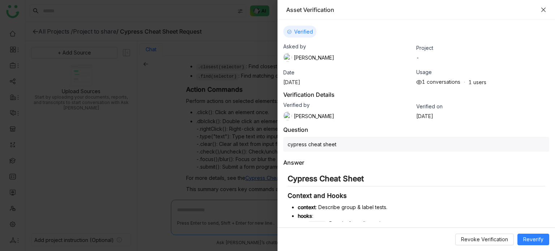
click at [541, 9] on icon "Close" at bounding box center [543, 10] width 6 height 6
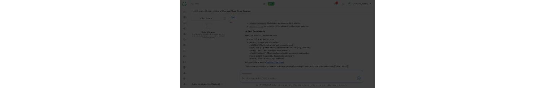
scroll to position [1, 0]
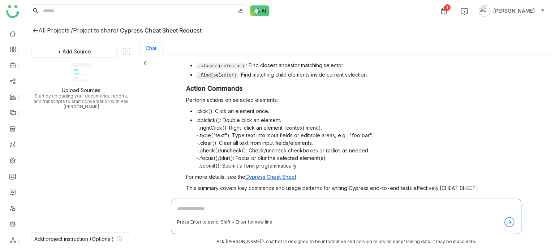
click at [37, 29] on icon at bounding box center [36, 30] width 6 height 6
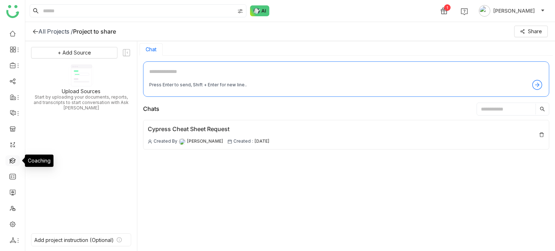
click at [13, 161] on link at bounding box center [12, 160] width 7 height 6
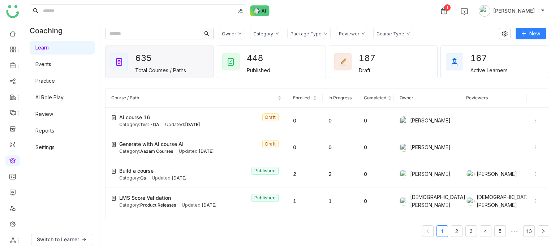
click at [55, 146] on link "Settings" at bounding box center [44, 147] width 19 height 6
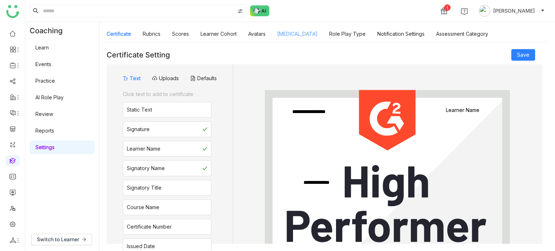
click at [283, 37] on link "Personality Type" at bounding box center [297, 34] width 40 height 6
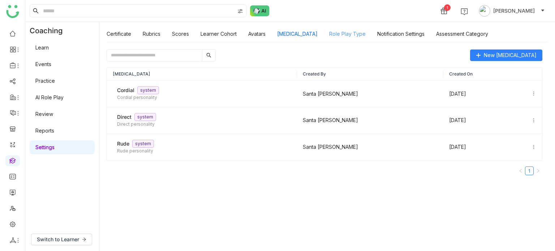
click at [358, 36] on link "Role Play Type" at bounding box center [347, 34] width 36 height 6
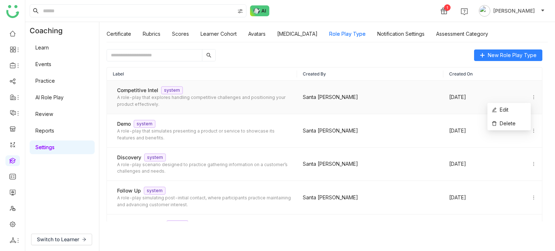
click at [531, 95] on icon at bounding box center [533, 97] width 5 height 5
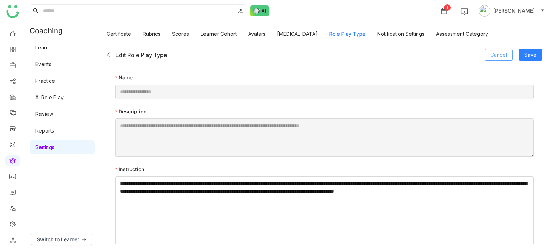
click at [500, 50] on button "Cancel" at bounding box center [498, 55] width 28 height 12
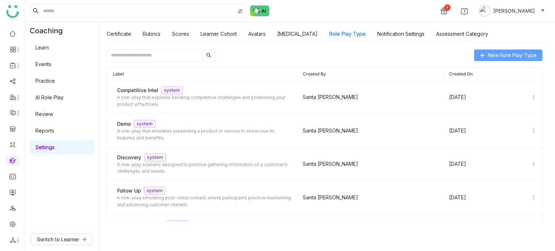
click at [530, 59] on span "New Role Play Type" at bounding box center [512, 55] width 49 height 8
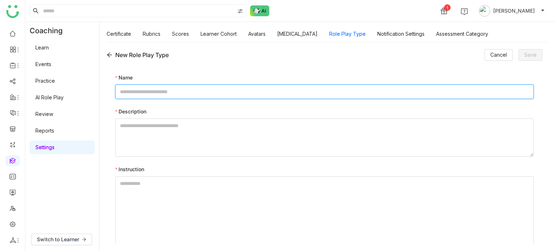
click at [225, 95] on input at bounding box center [324, 92] width 418 height 14
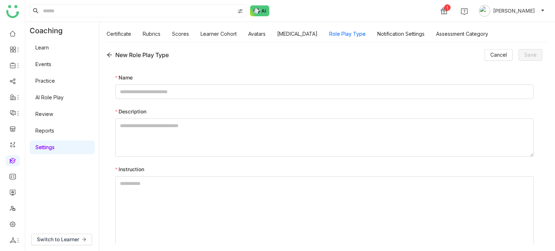
click at [108, 53] on icon at bounding box center [110, 55] width 6 height 6
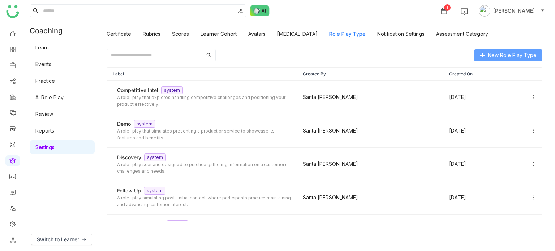
click at [509, 53] on span "New Role Play Type" at bounding box center [512, 55] width 49 height 8
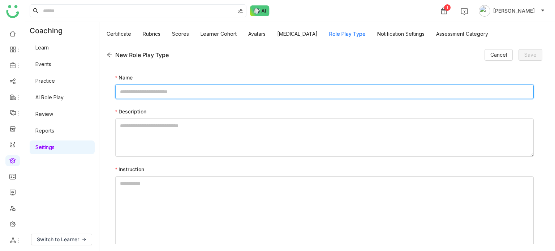
click at [260, 97] on input at bounding box center [324, 92] width 418 height 14
type input "*****"
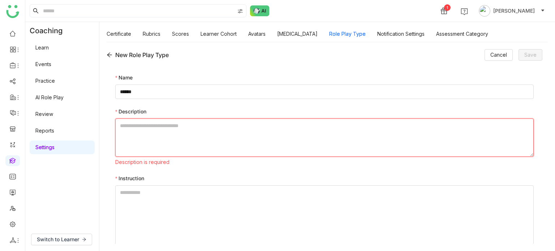
paste textarea "**********"
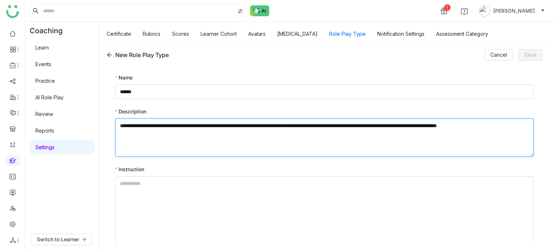
click at [177, 131] on textarea "**********" at bounding box center [324, 137] width 418 height 38
click at [143, 126] on textarea "**********" at bounding box center [324, 137] width 418 height 38
drag, startPoint x: 143, startPoint y: 126, endPoint x: 107, endPoint y: 129, distance: 35.9
click at [107, 129] on div "**********" at bounding box center [325, 154] width 436 height 179
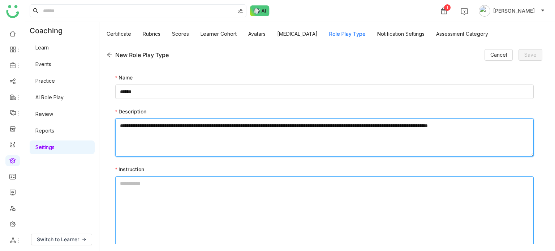
type textarea "**********"
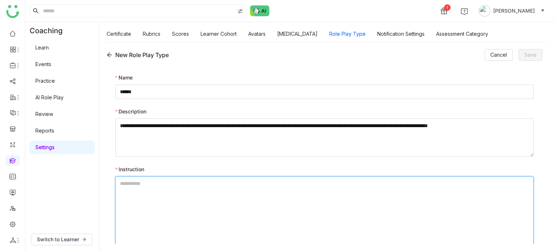
click at [181, 205] on textarea at bounding box center [324, 243] width 418 height 134
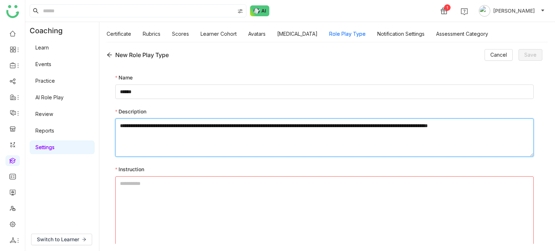
click at [337, 133] on textarea "**********" at bounding box center [324, 137] width 418 height 38
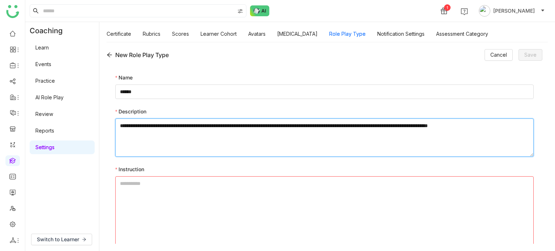
click at [337, 133] on textarea "**********" at bounding box center [324, 137] width 418 height 38
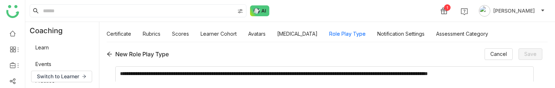
scroll to position [52, 0]
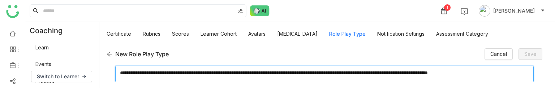
click at [314, 75] on textarea "**********" at bounding box center [324, 85] width 418 height 38
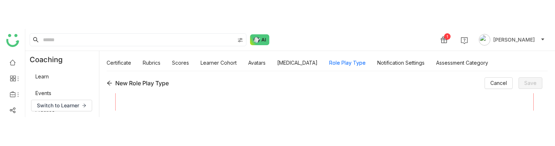
scroll to position [75, 0]
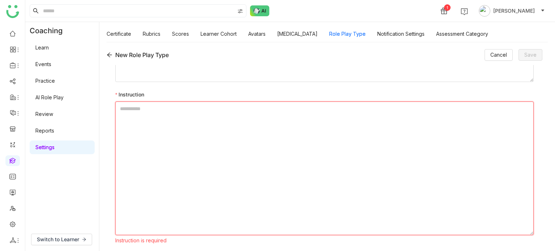
click at [239, 130] on textarea at bounding box center [324, 168] width 418 height 134
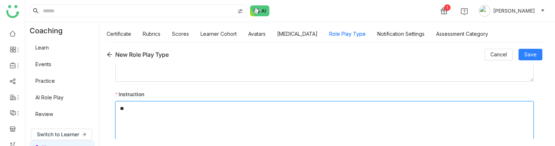
type textarea "*"
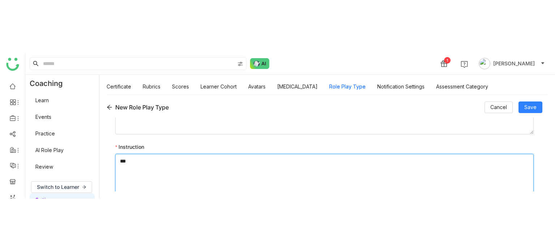
scroll to position [49, 0]
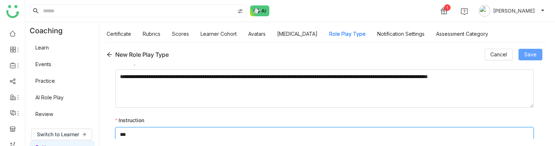
type textarea "***"
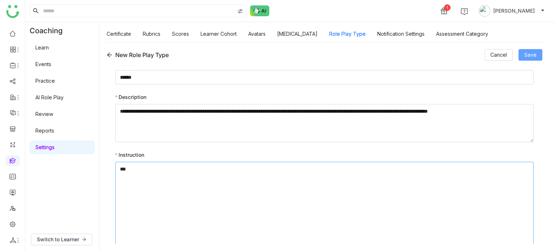
scroll to position [14, 0]
click at [14, 159] on link at bounding box center [12, 160] width 7 height 6
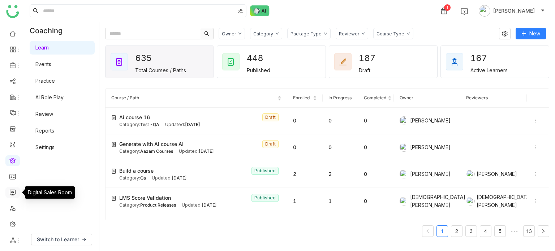
click at [13, 192] on link at bounding box center [12, 192] width 7 height 6
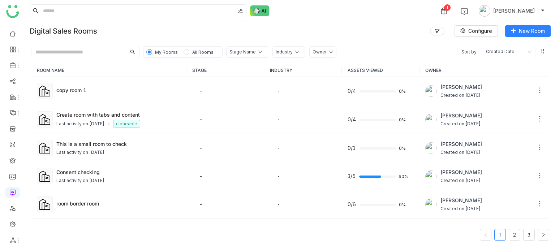
click at [14, 154] on ul at bounding box center [12, 137] width 25 height 228
click at [14, 158] on link at bounding box center [12, 160] width 7 height 6
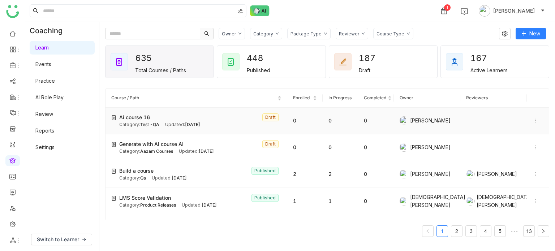
click at [153, 114] on div "Ai course 16 Draft" at bounding box center [200, 117] width 162 height 8
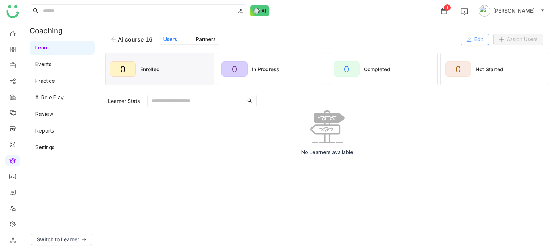
click at [479, 43] on button "Edit" at bounding box center [474, 40] width 28 height 12
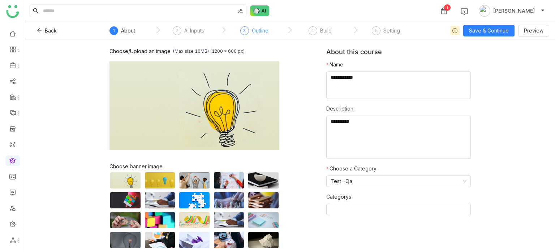
click at [252, 30] on div "Outline" at bounding box center [260, 30] width 17 height 9
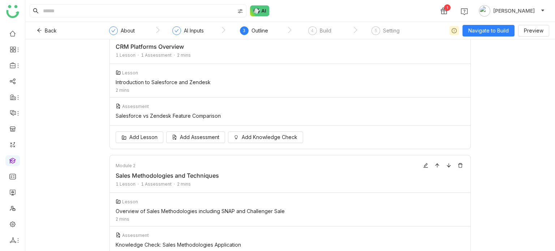
scroll to position [42, 0]
click at [315, 29] on div "4" at bounding box center [312, 30] width 9 height 9
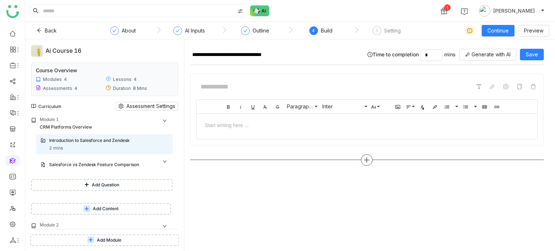
click at [369, 162] on div at bounding box center [367, 160] width 12 height 12
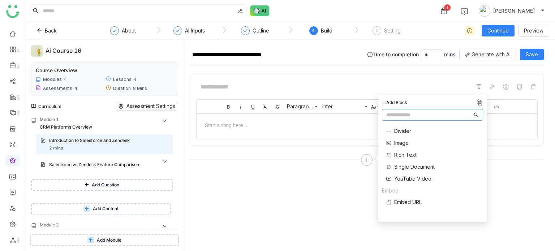
click at [418, 167] on span "Single Document" at bounding box center [414, 167] width 40 height 8
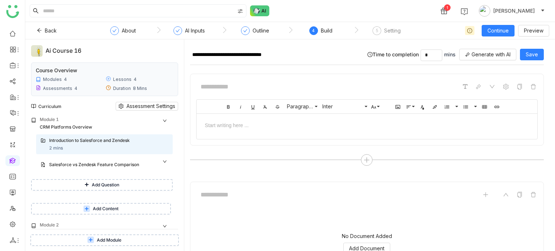
scroll to position [64, 0]
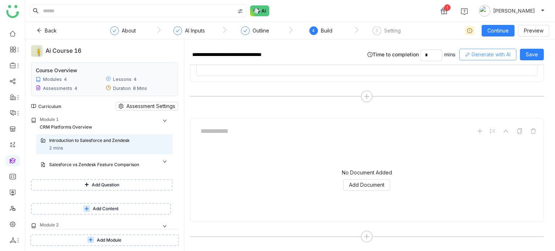
click at [477, 54] on span "Generate with AI" at bounding box center [490, 55] width 39 height 8
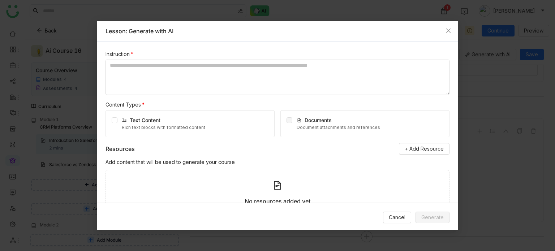
click at [302, 182] on div "No resources added yet Add resources to enhance your course" at bounding box center [277, 198] width 344 height 57
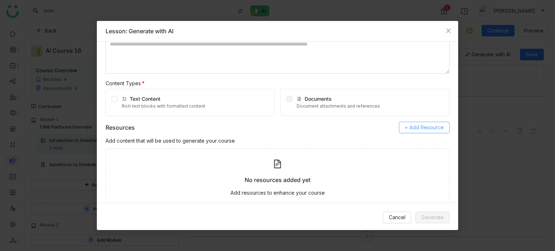
click at [429, 125] on span "+ Add Resource" at bounding box center [423, 128] width 39 height 8
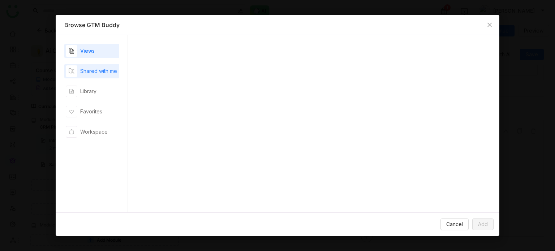
click at [108, 72] on div "Shared with me" at bounding box center [98, 71] width 37 height 8
click at [108, 92] on div "Library" at bounding box center [91, 91] width 55 height 14
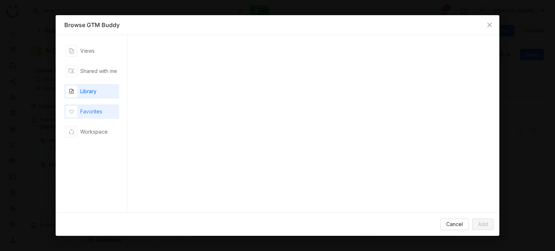
click at [108, 113] on div "Favorites" at bounding box center [91, 111] width 55 height 14
click at [108, 139] on div "Workspace" at bounding box center [91, 132] width 55 height 14
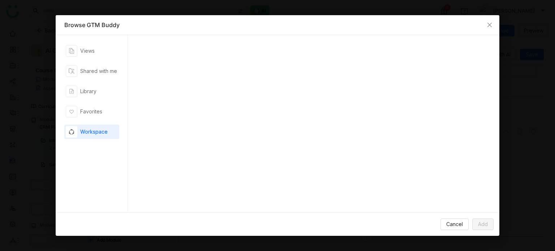
click at [438, 224] on div "Cancel Add" at bounding box center [278, 223] width 444 height 23
click at [447, 224] on span "Cancel" at bounding box center [454, 224] width 17 height 8
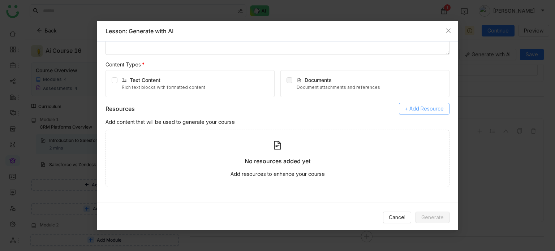
scroll to position [0, 0]
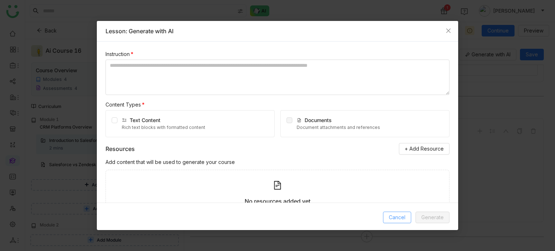
click at [407, 216] on button "Cancel" at bounding box center [397, 218] width 28 height 12
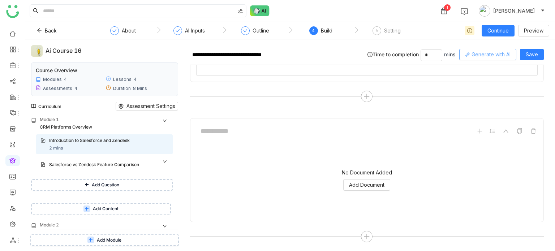
click at [482, 50] on button "Generate with AI" at bounding box center [487, 55] width 57 height 12
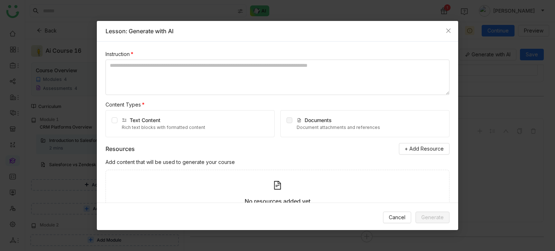
click at [316, 120] on span "Documents" at bounding box center [317, 120] width 27 height 6
click at [413, 148] on span "+ Add Resource" at bounding box center [423, 149] width 39 height 8
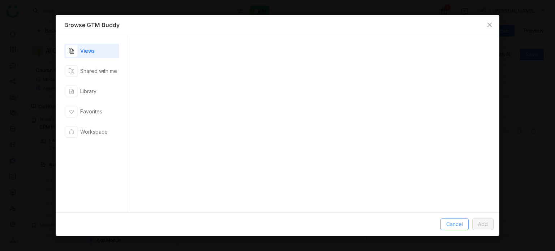
click at [454, 223] on span "Cancel" at bounding box center [454, 224] width 17 height 8
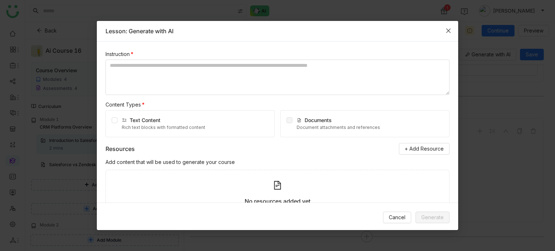
click at [449, 33] on icon "Close" at bounding box center [448, 31] width 6 height 6
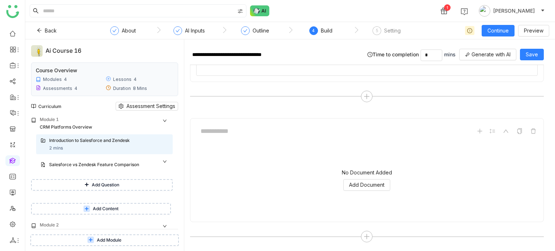
click at [488, 62] on div "**********" at bounding box center [367, 55] width 354 height 20
click at [497, 59] on button "Generate with AI" at bounding box center [487, 55] width 57 height 12
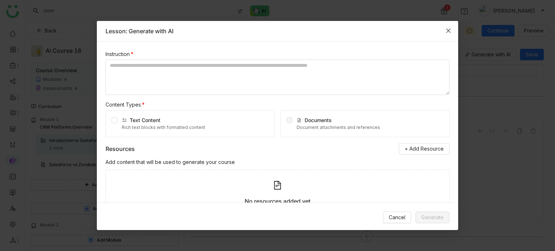
click at [449, 26] on span "Close" at bounding box center [448, 31] width 20 height 20
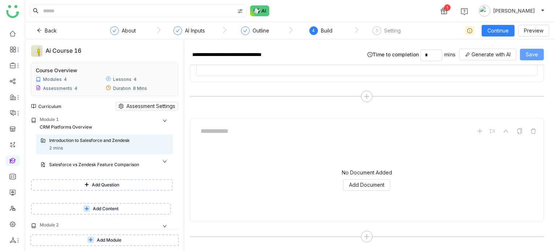
click at [533, 53] on span "Save" at bounding box center [531, 55] width 12 height 8
